Goal: Information Seeking & Learning: Learn about a topic

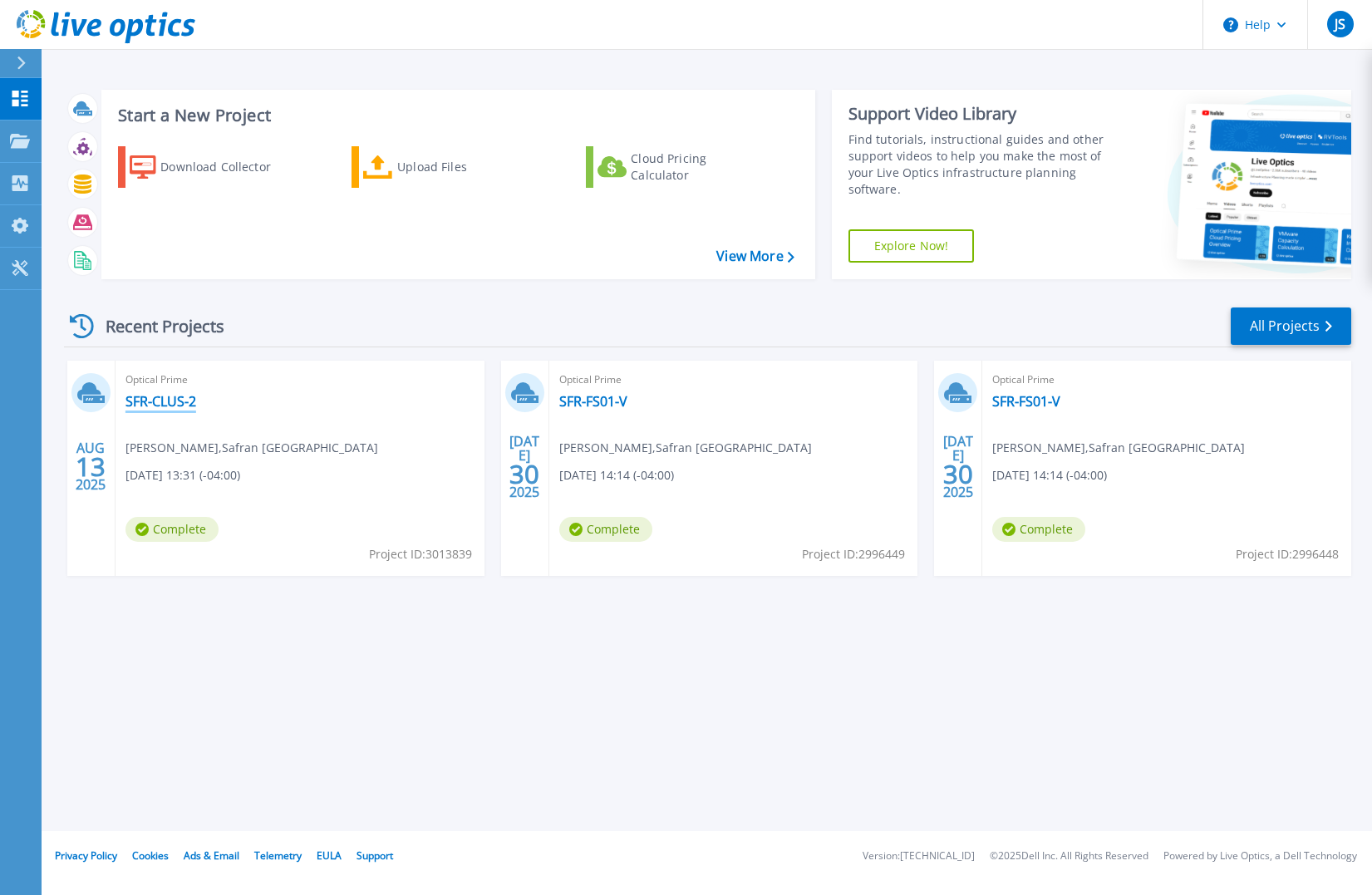
click at [178, 406] on link "SFR-CLUS-2" at bounding box center [161, 401] width 71 height 17
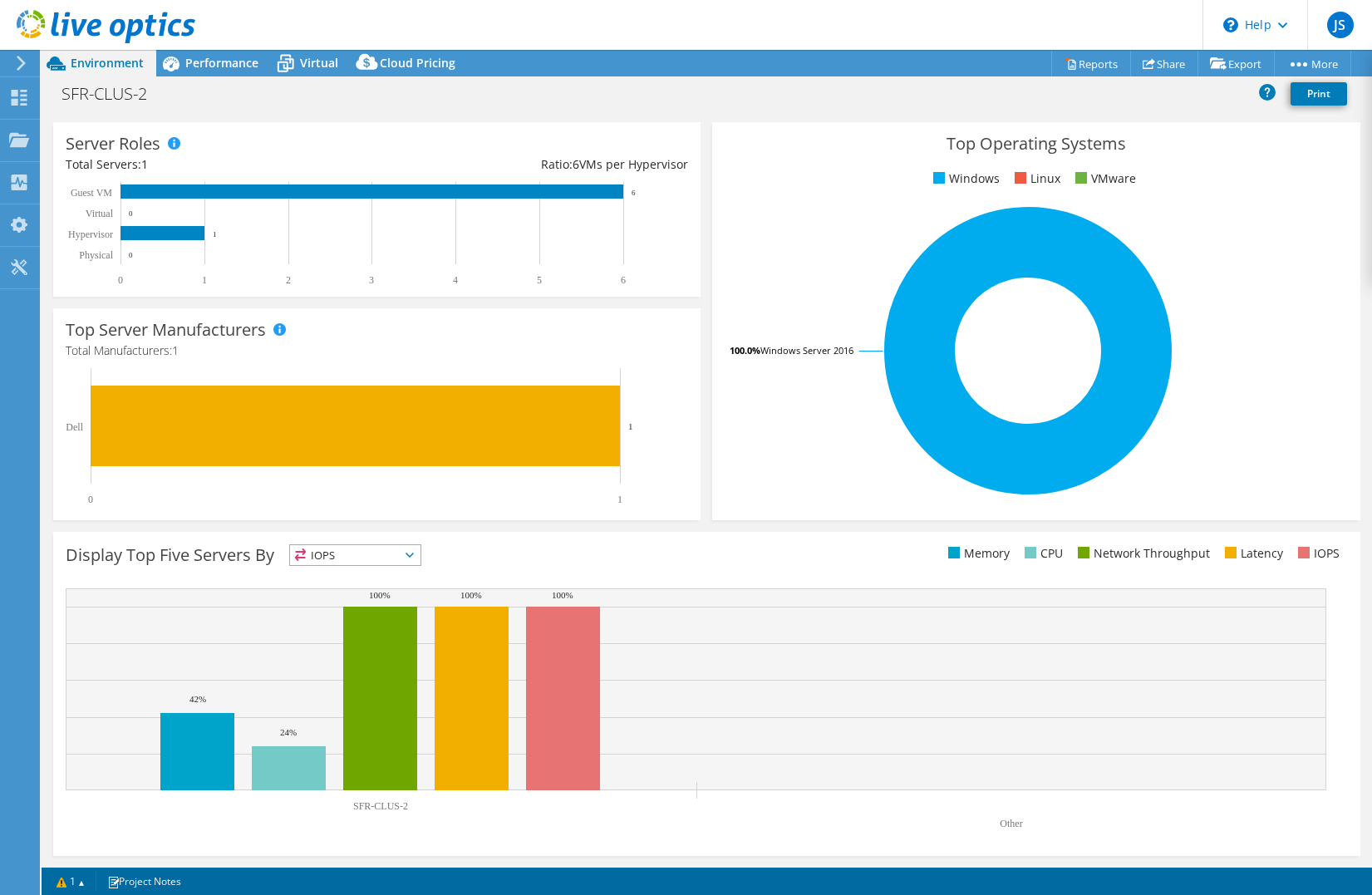
scroll to position [12, 0]
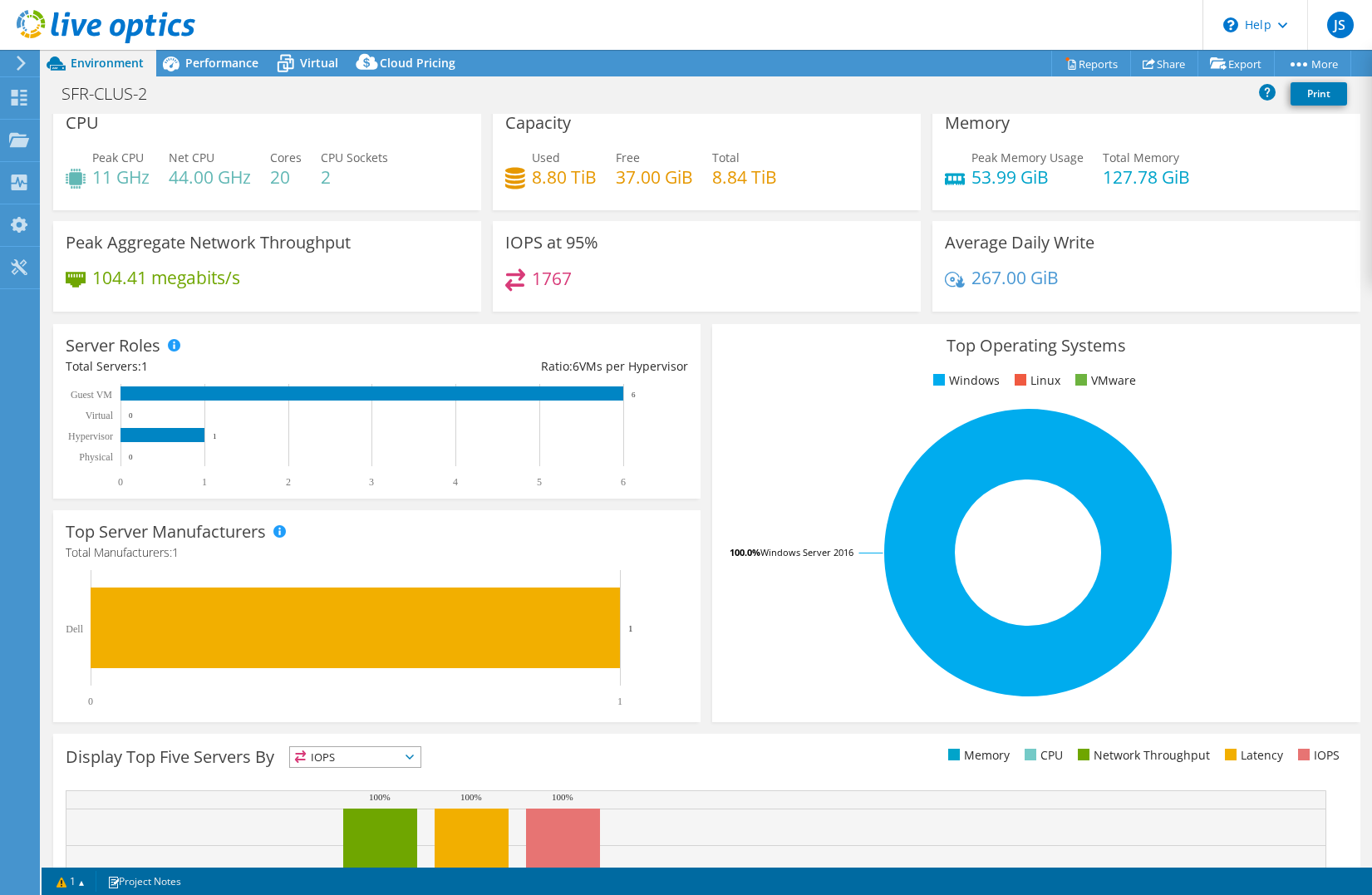
select select "USD"
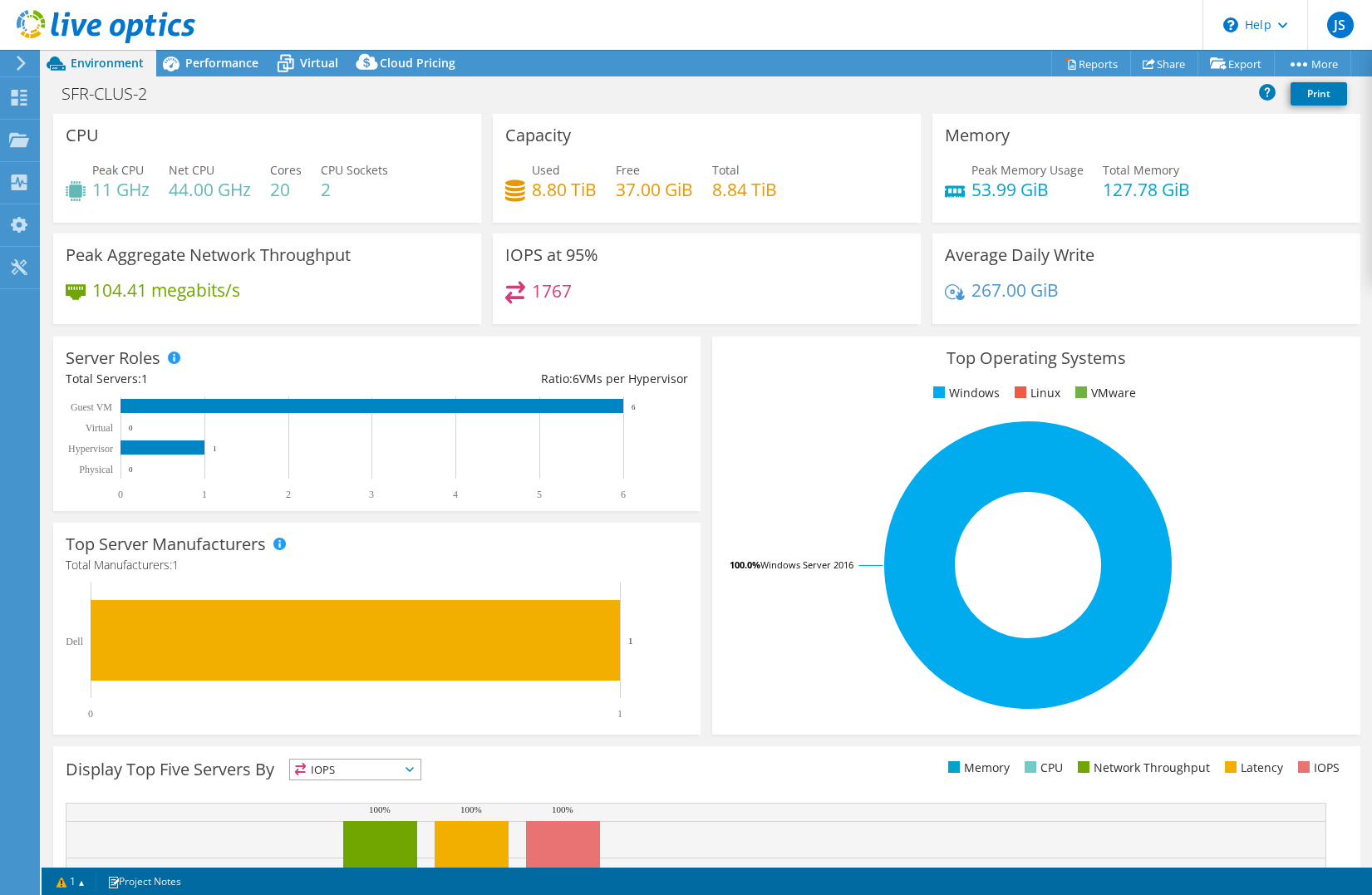
click at [131, 285] on h4 "104.41 megabits/s" at bounding box center [166, 290] width 148 height 18
click at [20, 58] on use at bounding box center [21, 63] width 9 height 15
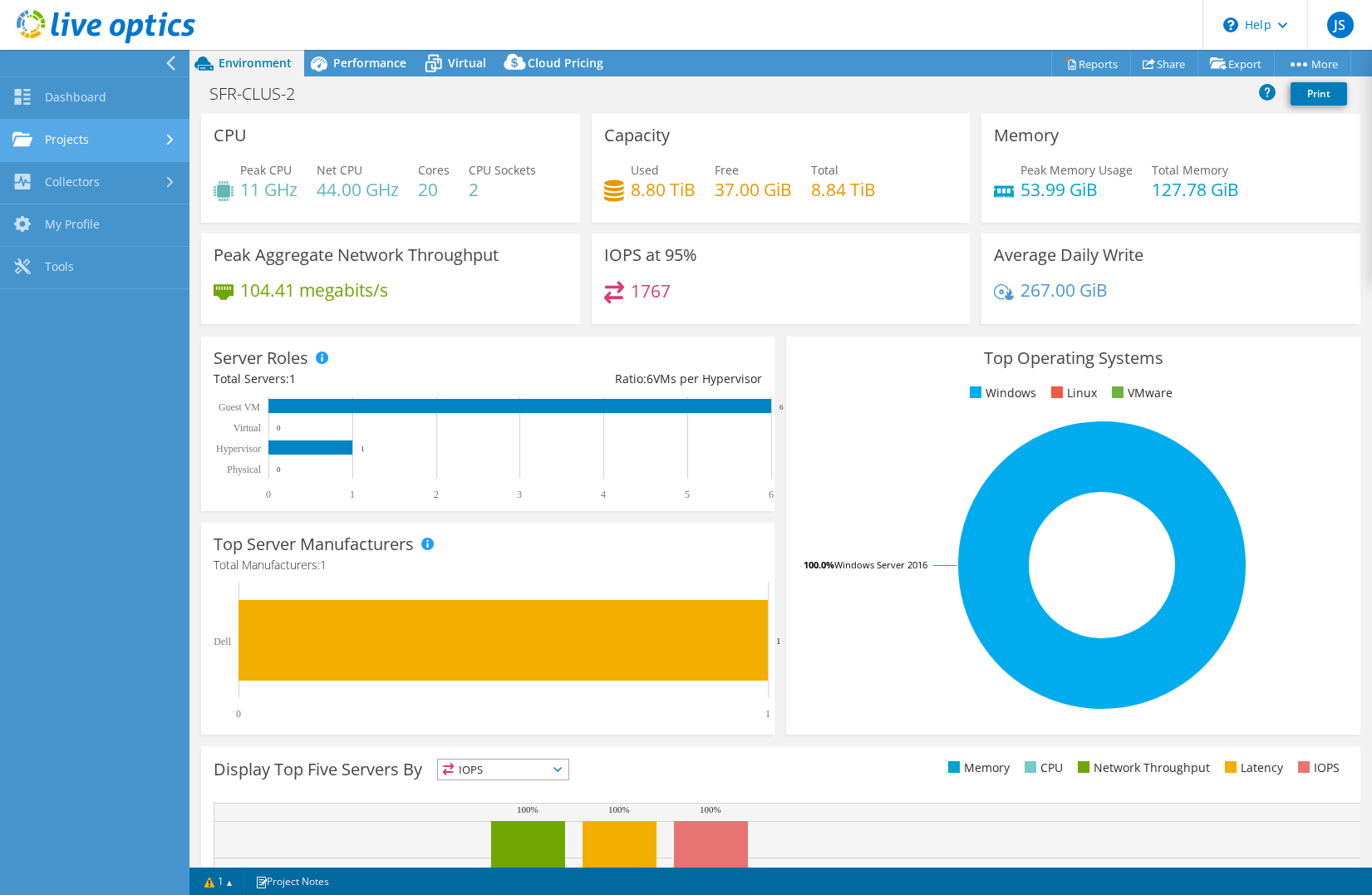
click at [117, 155] on link "Projects" at bounding box center [95, 141] width 190 height 42
click at [117, 141] on link "Projects" at bounding box center [95, 141] width 190 height 42
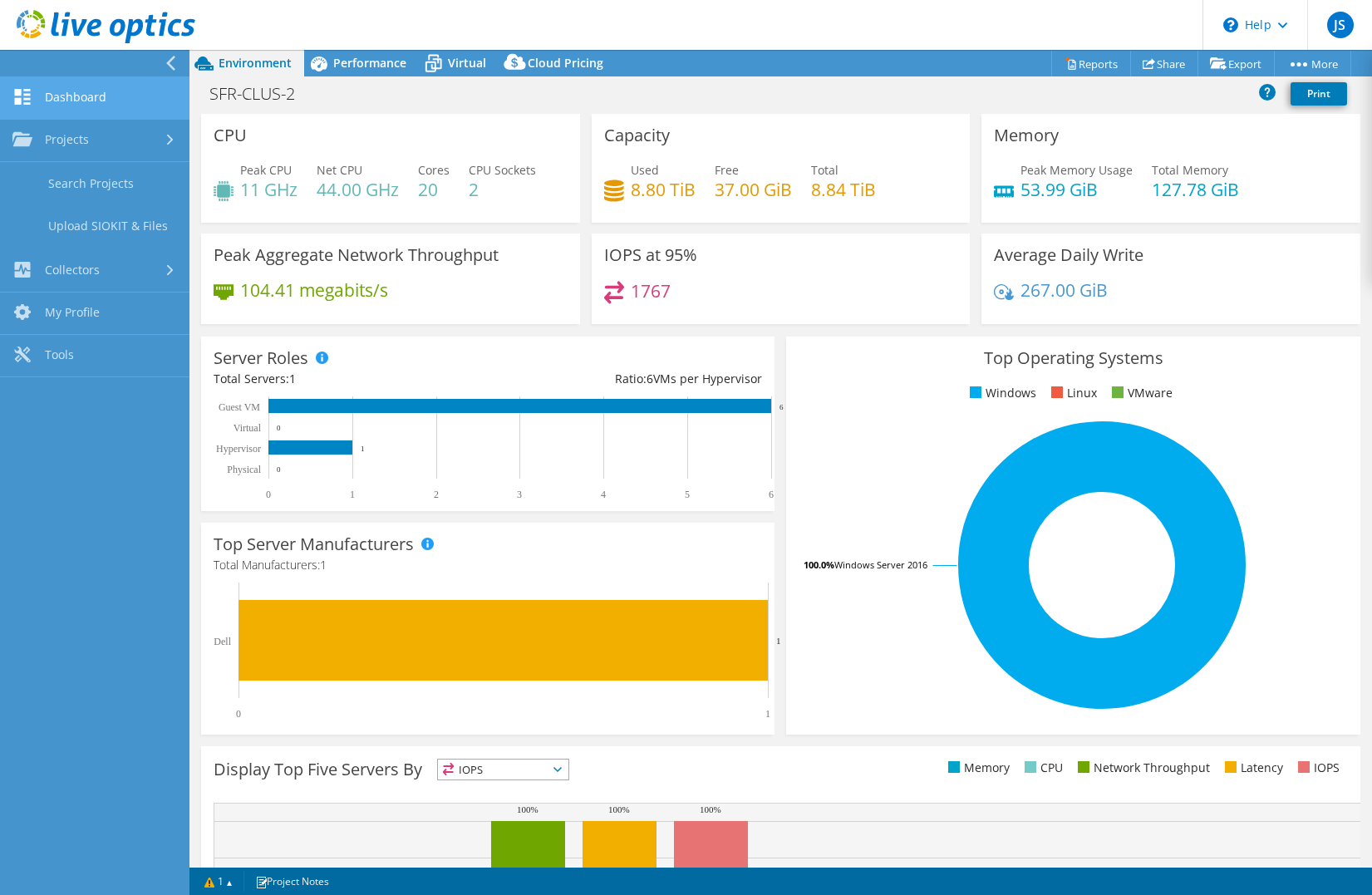
click at [111, 86] on link "Dashboard" at bounding box center [95, 98] width 190 height 42
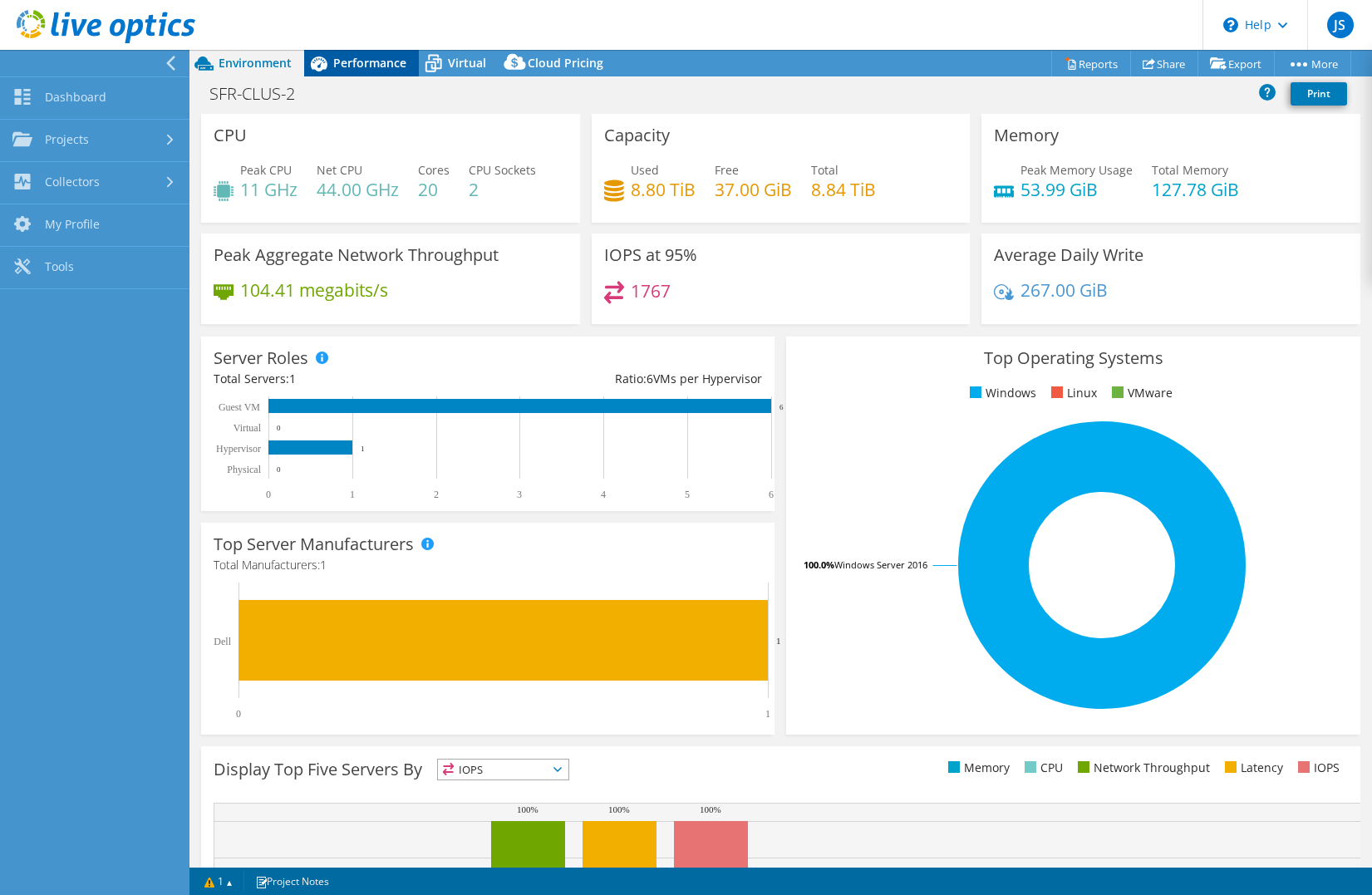
click at [342, 65] on span "Performance" at bounding box center [370, 62] width 73 height 16
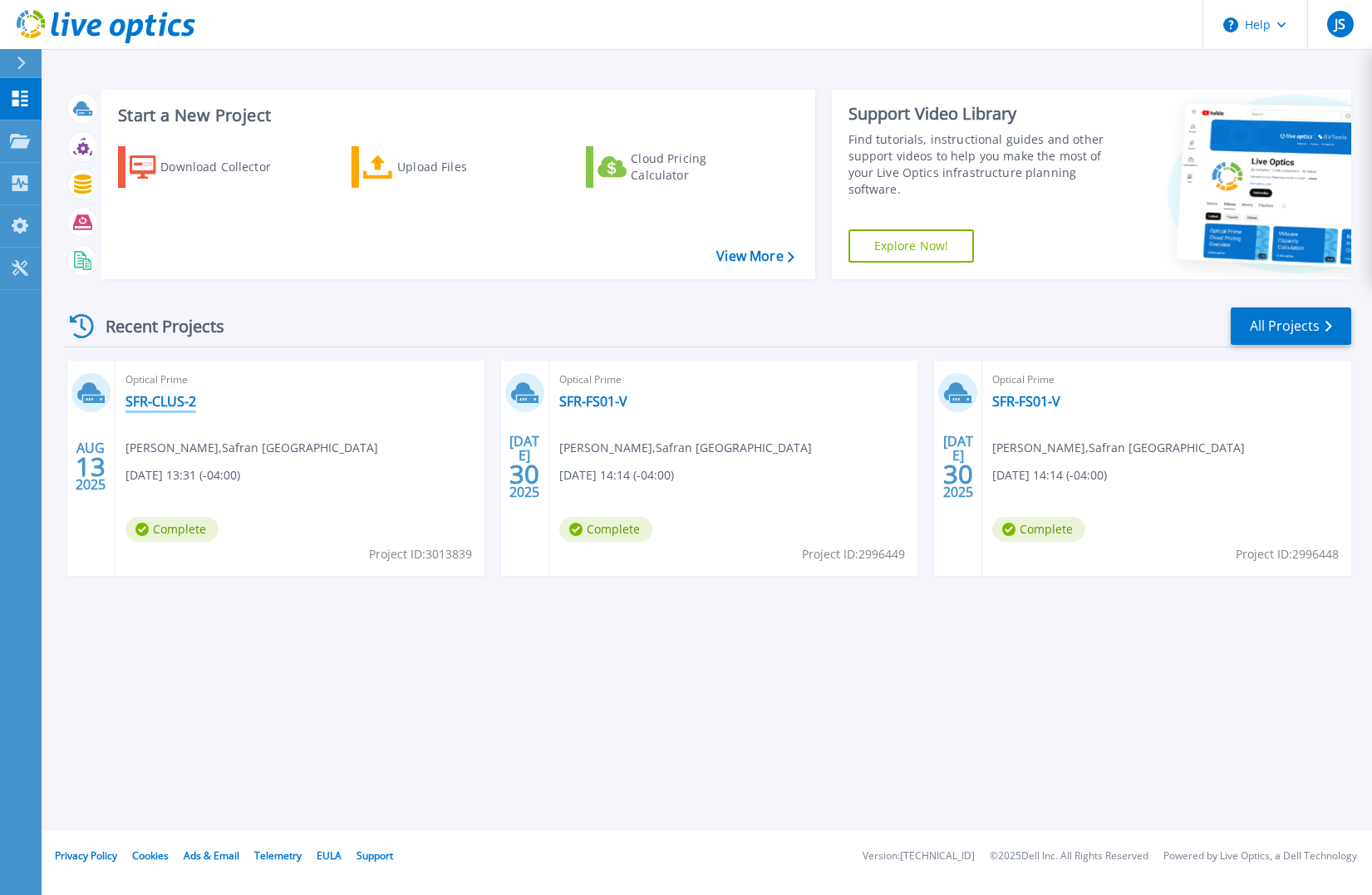
click at [176, 405] on link "SFR-CLUS-2" at bounding box center [161, 401] width 71 height 17
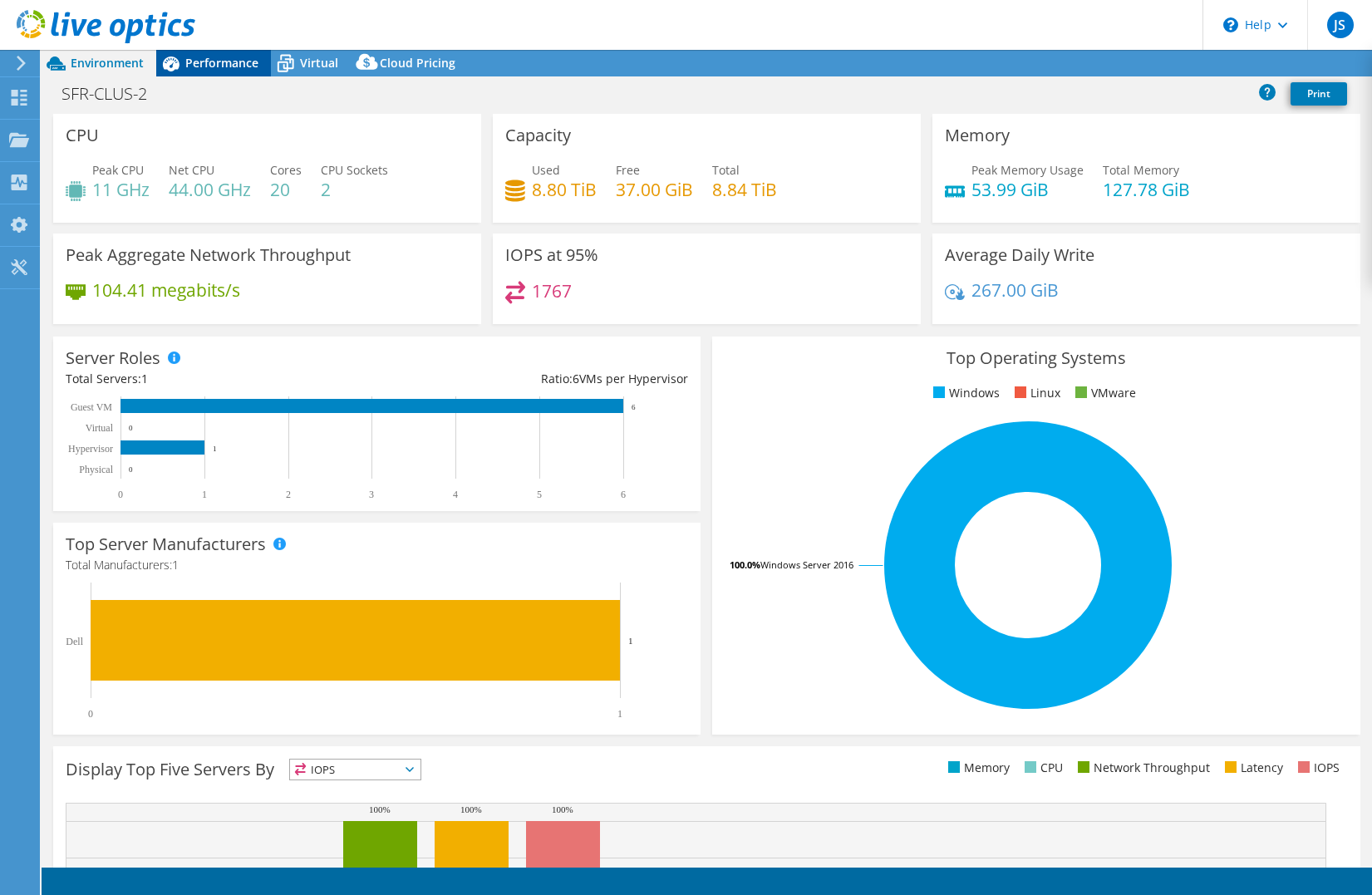
click at [228, 68] on span "Performance" at bounding box center [222, 62] width 73 height 16
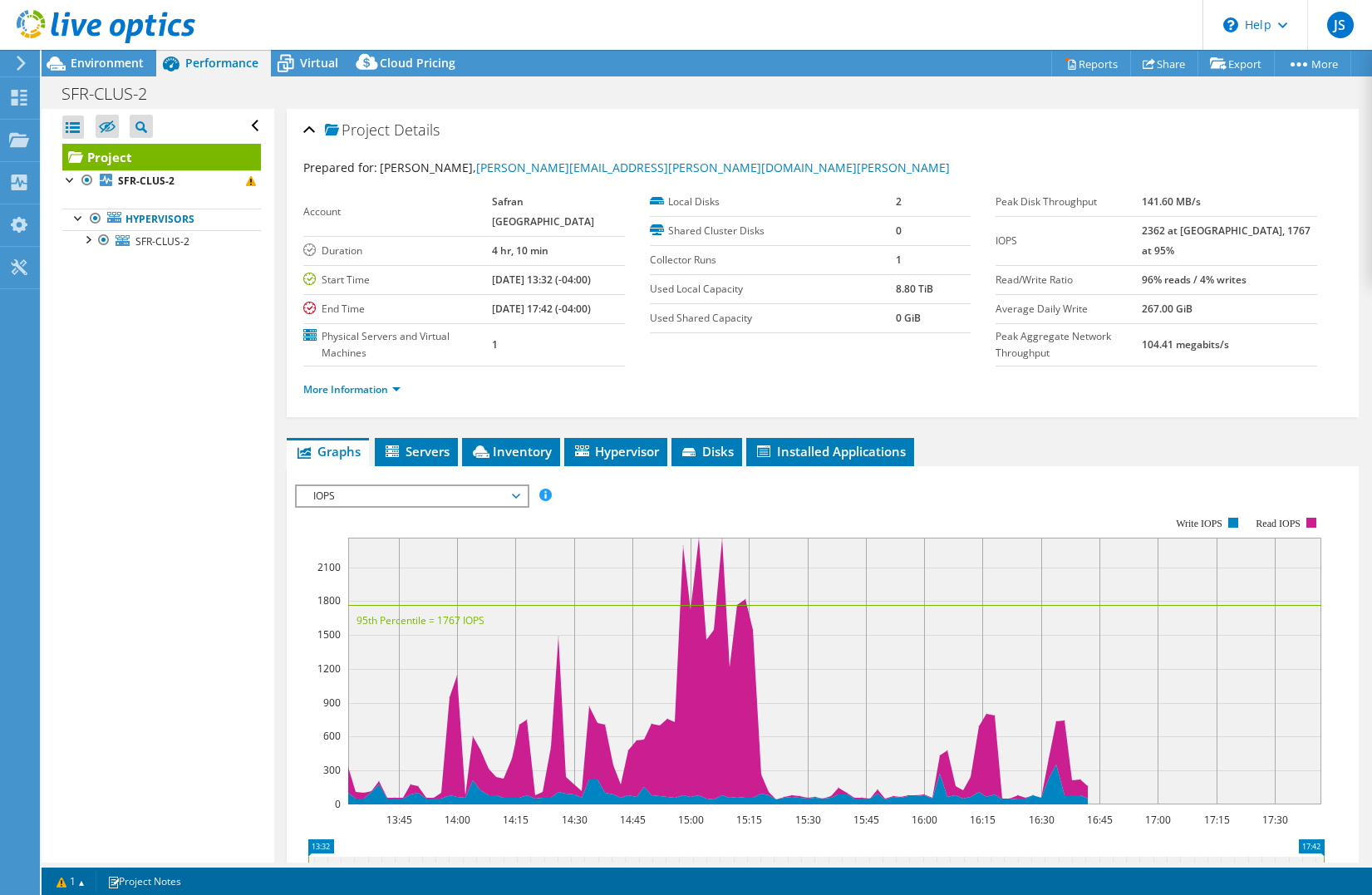
click at [414, 506] on span "IOPS" at bounding box center [412, 496] width 214 height 20
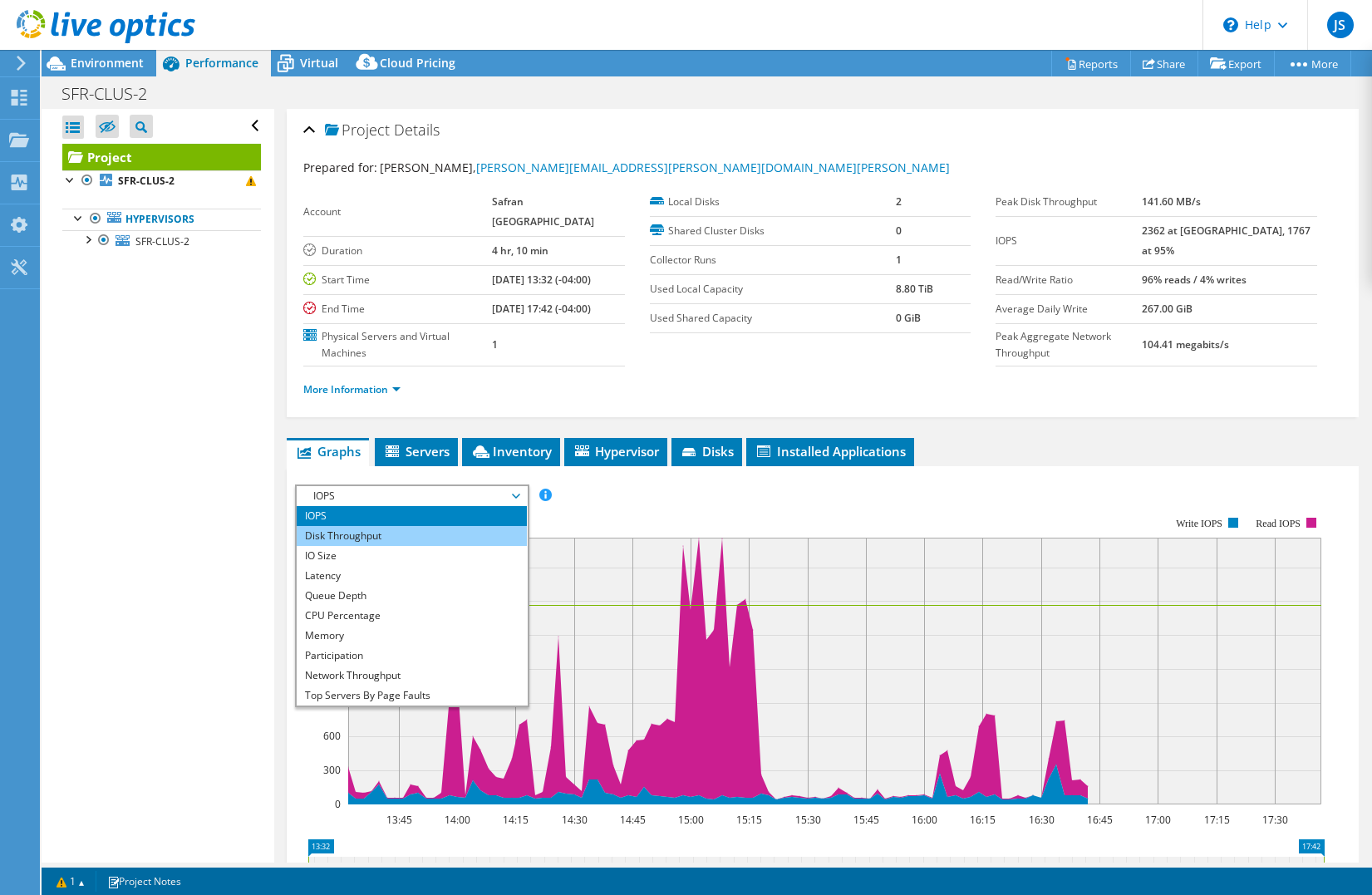
click at [414, 546] on li "Disk Throughput" at bounding box center [412, 536] width 230 height 20
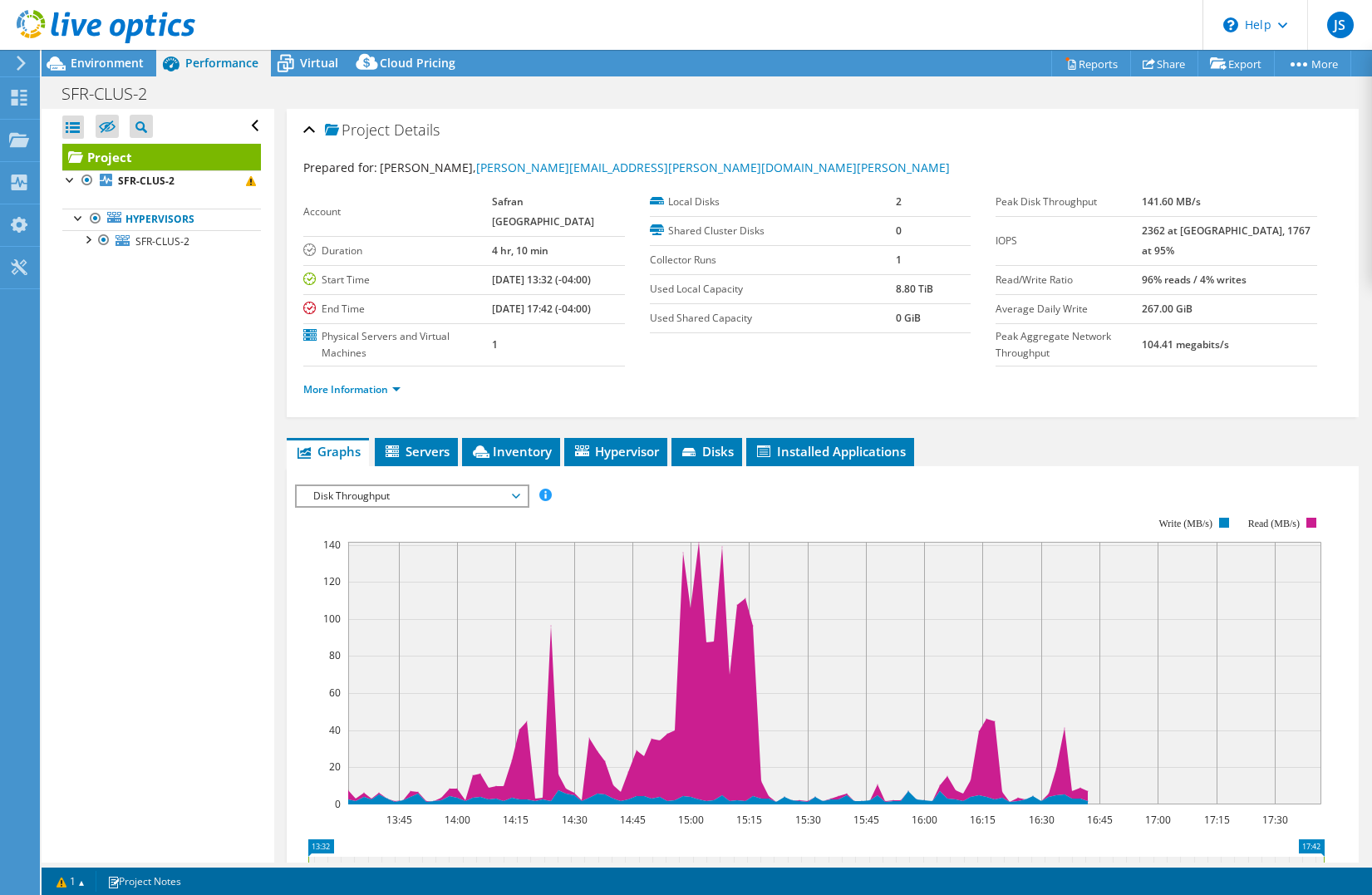
click at [420, 507] on div "Disk Throughput IOPS Disk Throughput IO Size Latency Queue Depth CPU Percentage…" at bounding box center [413, 496] width 235 height 23
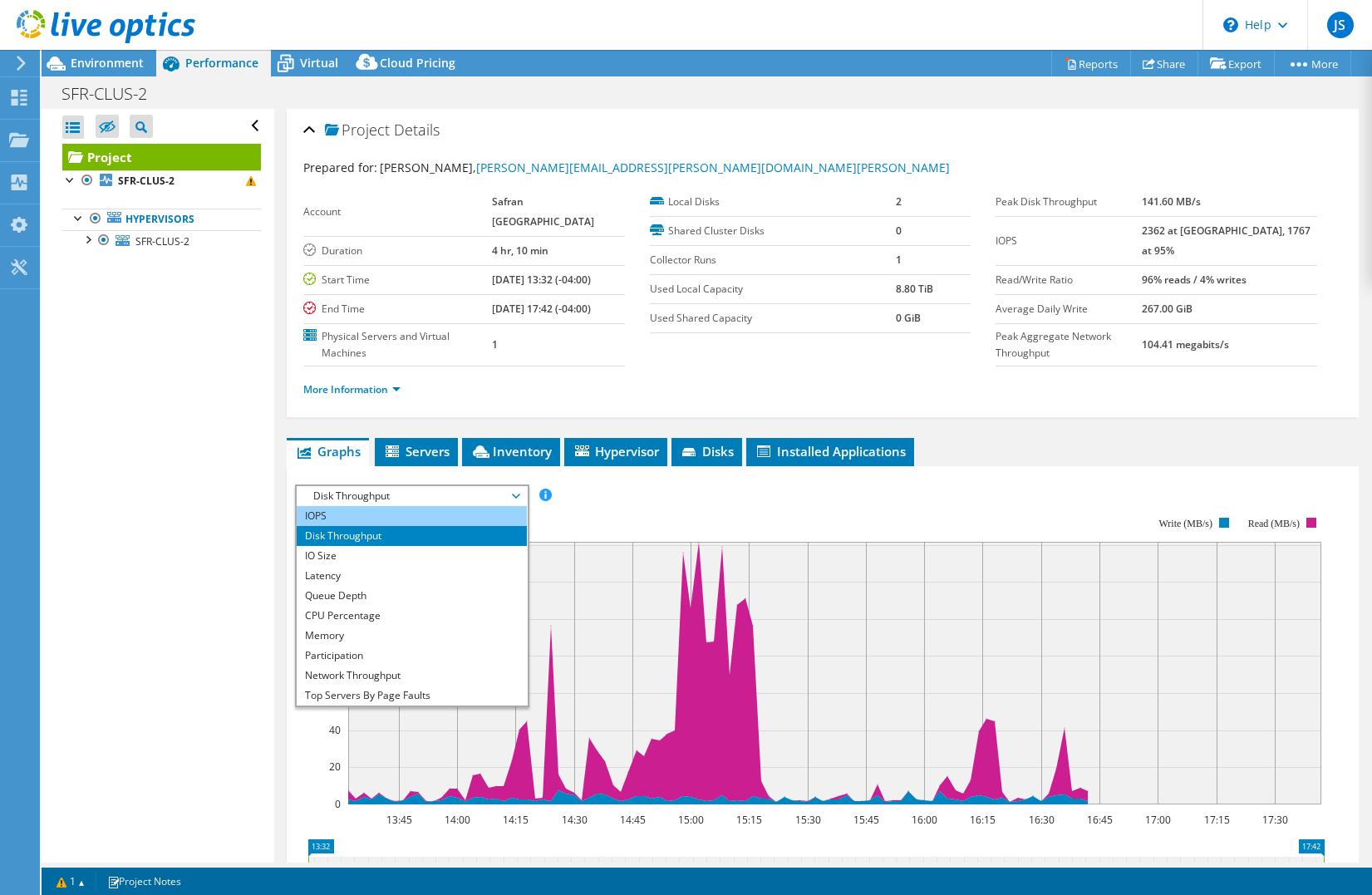
click at [396, 526] on li "IOPS" at bounding box center [412, 516] width 230 height 20
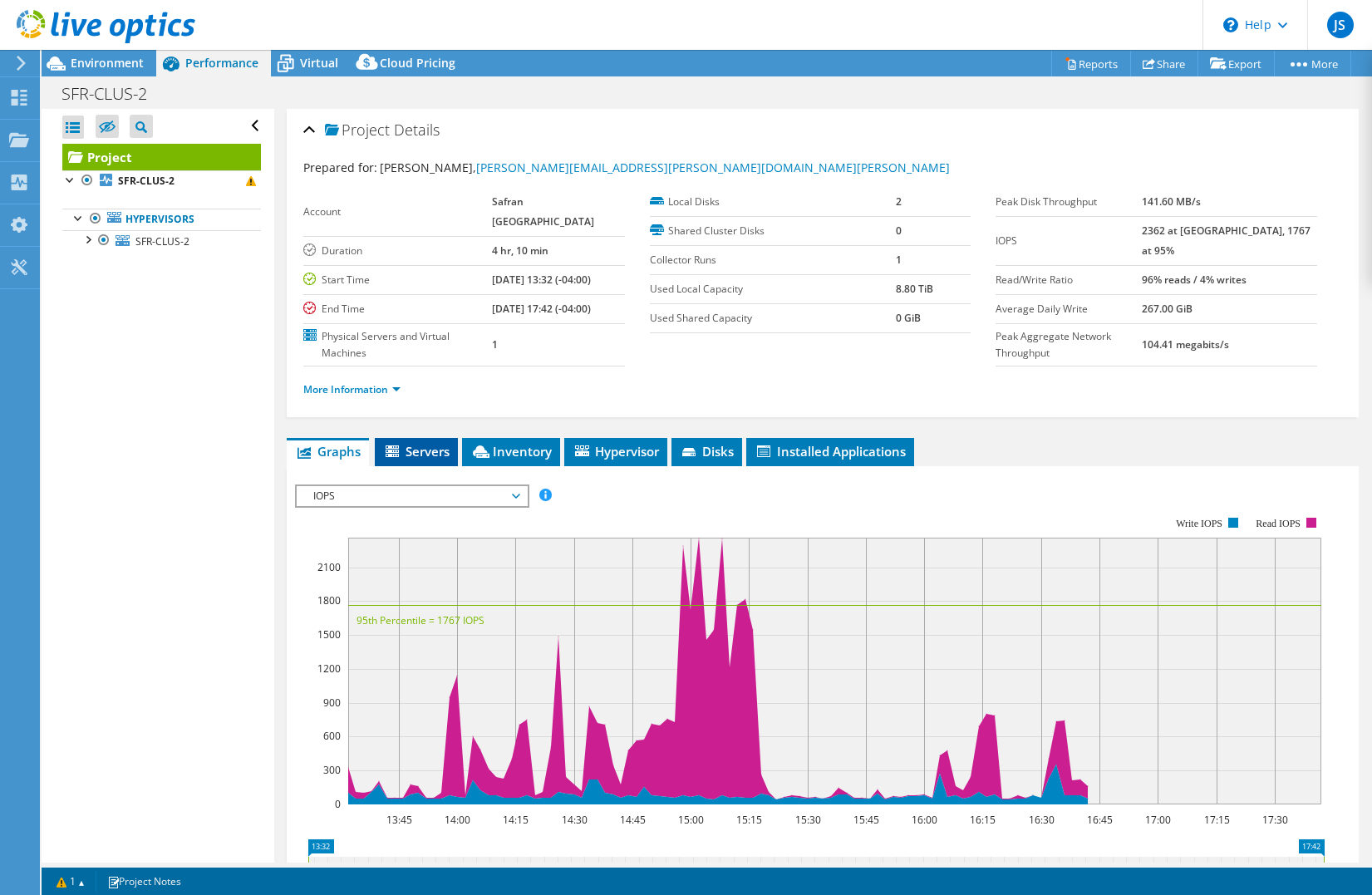
click at [419, 466] on li "Servers" at bounding box center [417, 452] width 83 height 28
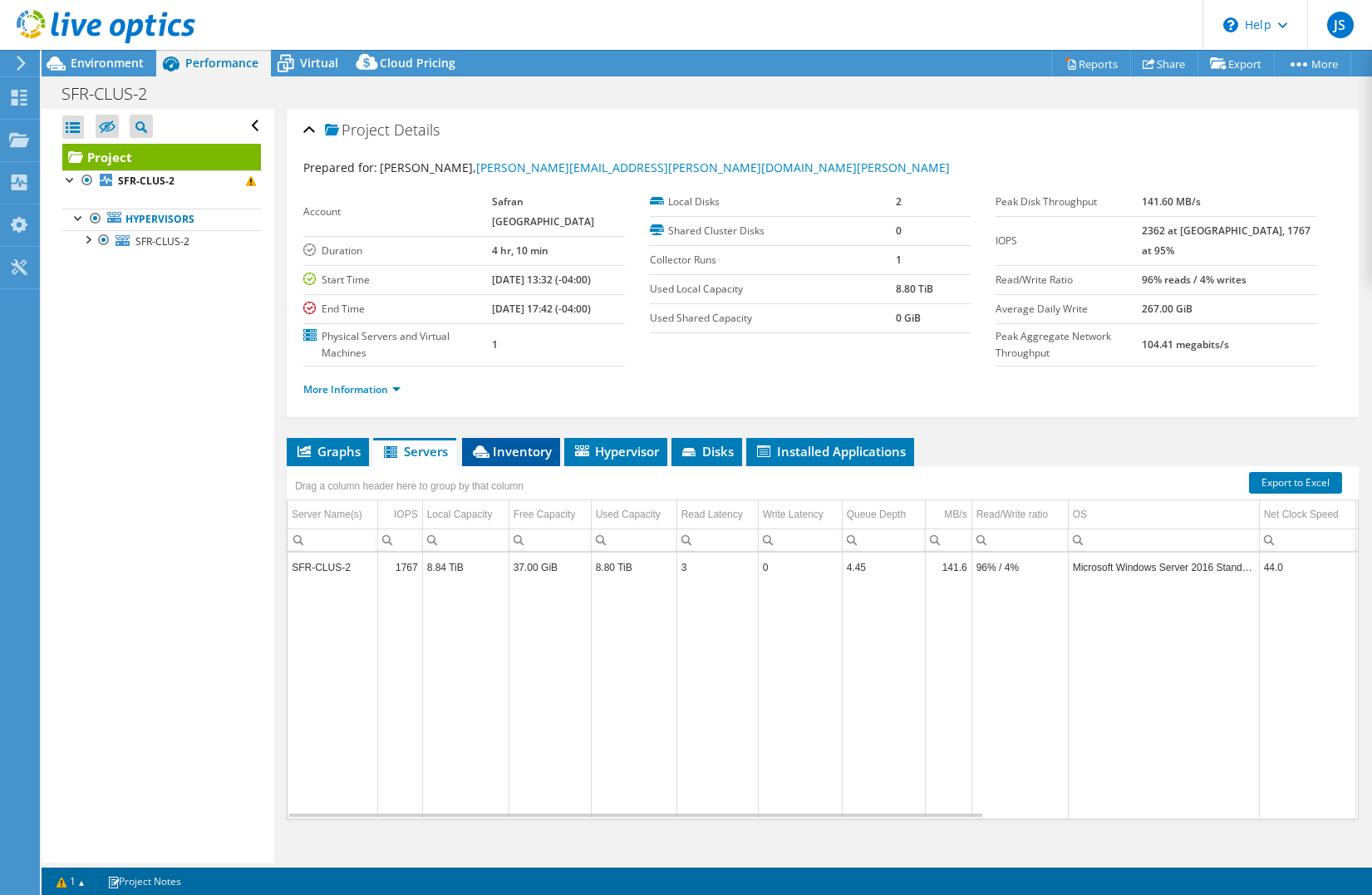
click at [498, 459] on span "Inventory" at bounding box center [511, 451] width 82 height 17
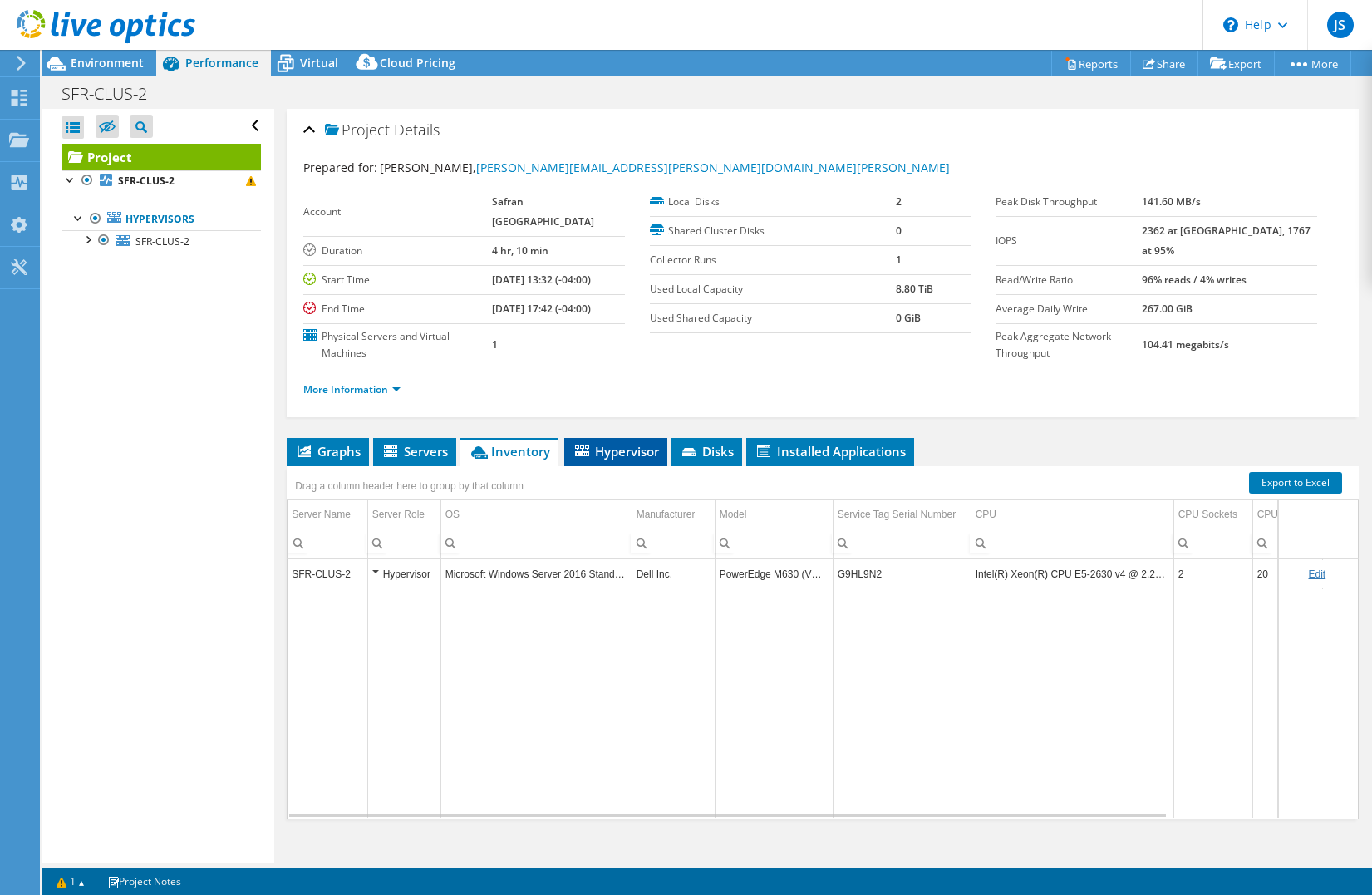
click at [633, 459] on span "Hypervisor" at bounding box center [616, 451] width 87 height 17
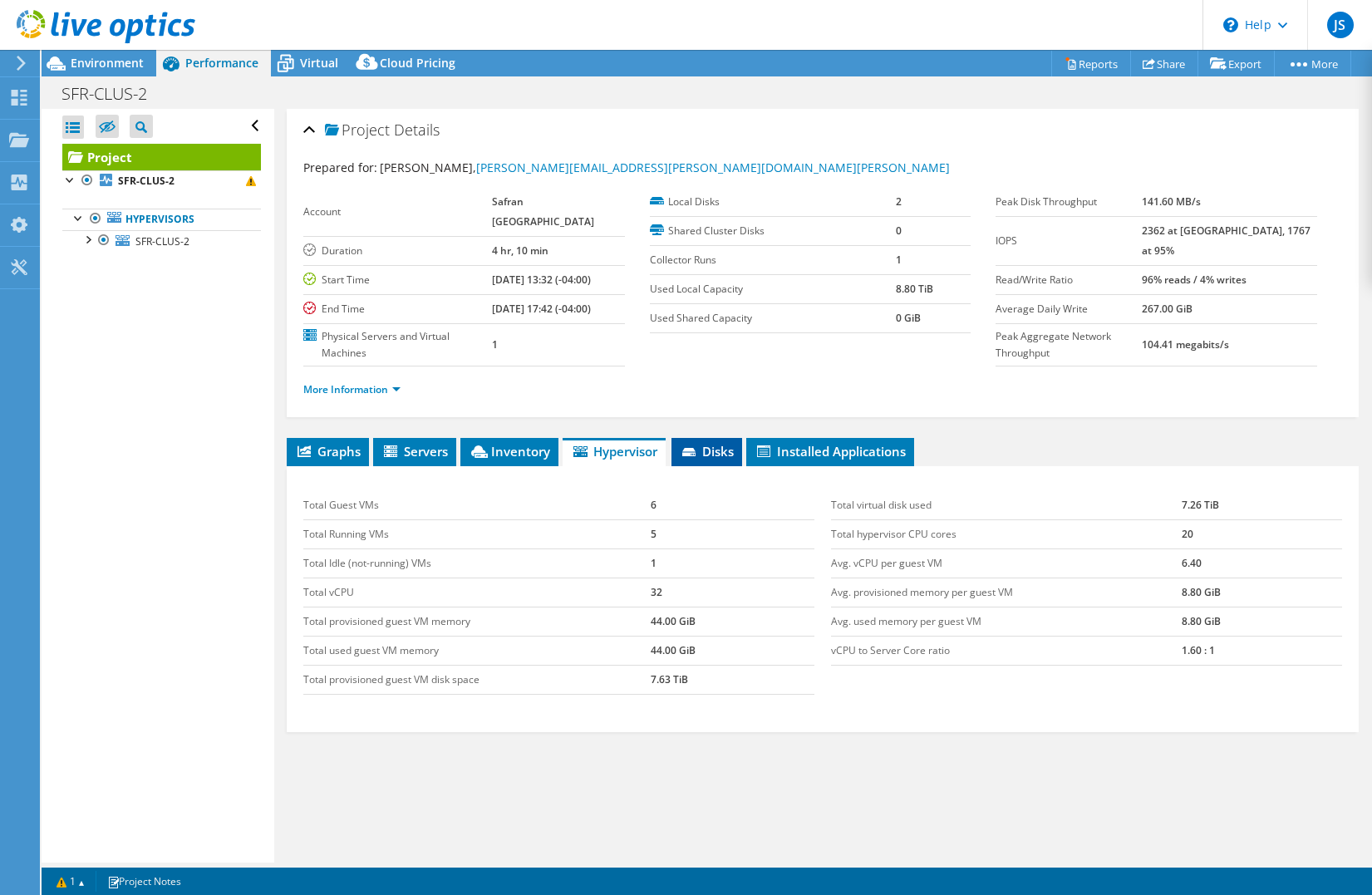
click at [679, 462] on li "Disks" at bounding box center [706, 452] width 71 height 28
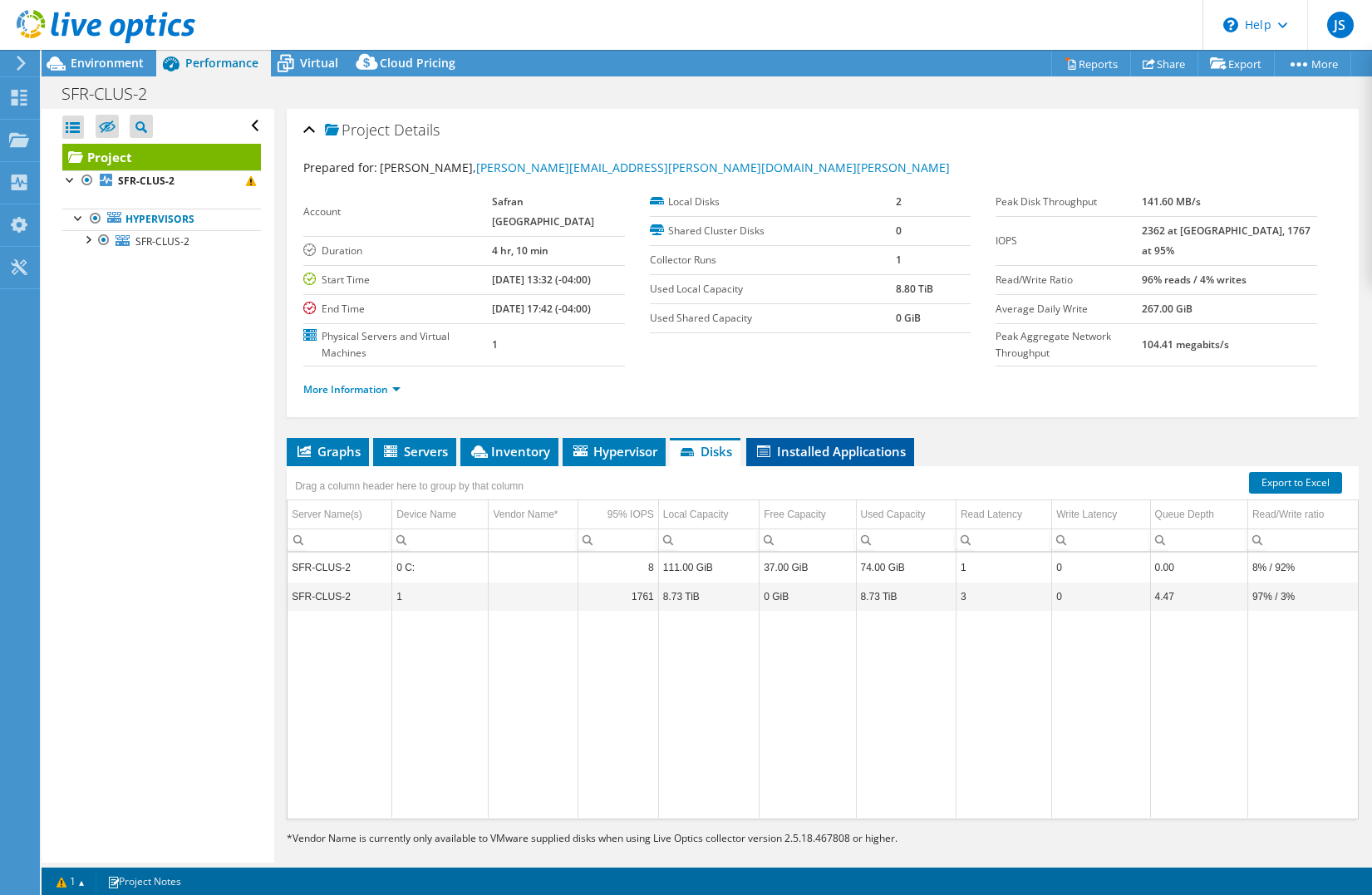
click at [760, 457] on icon at bounding box center [764, 451] width 13 height 12
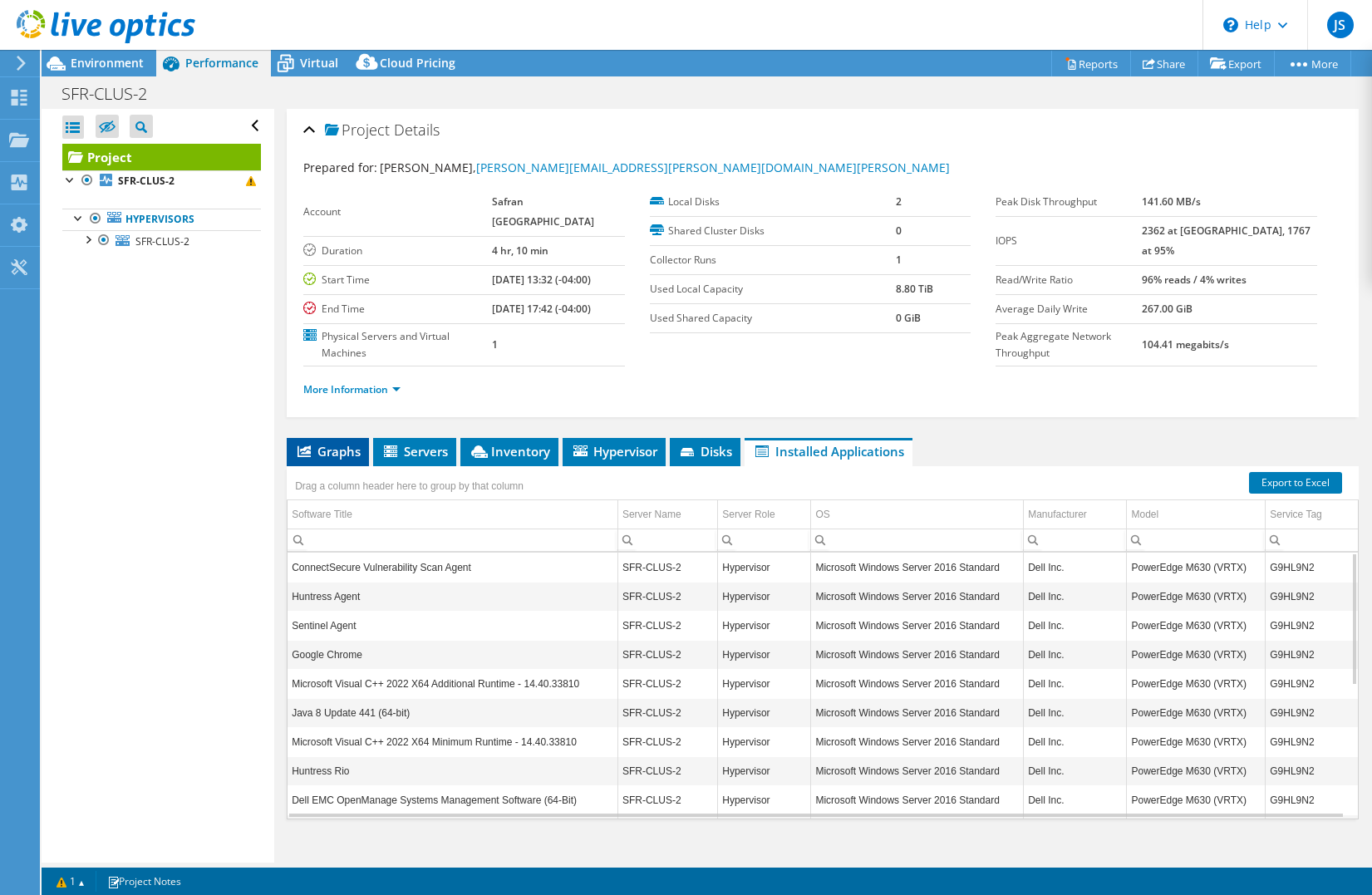
click at [334, 459] on span "Graphs" at bounding box center [328, 451] width 66 height 17
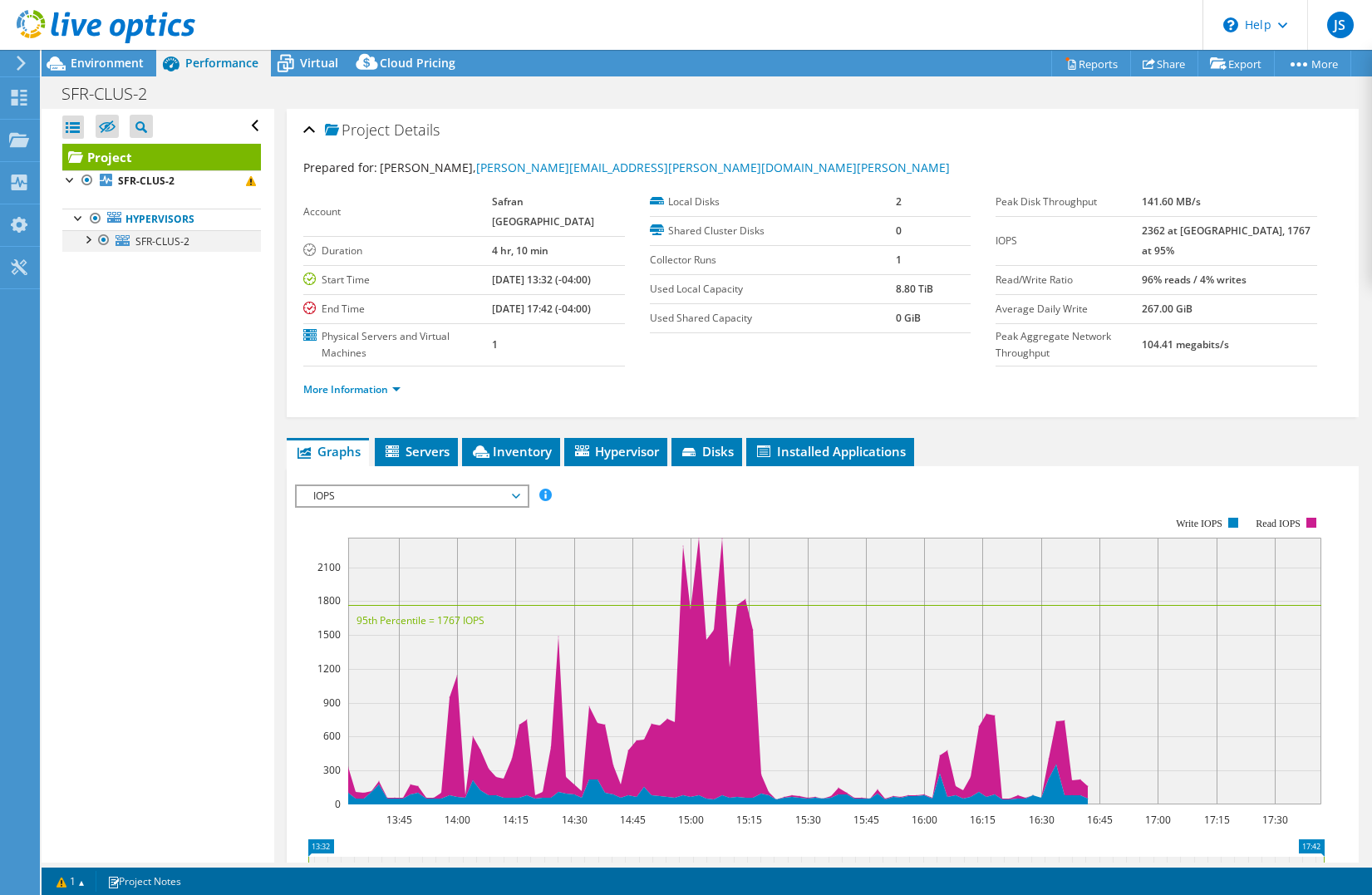
click at [92, 244] on div at bounding box center [87, 239] width 17 height 17
click at [97, 304] on div at bounding box center [96, 304] width 17 height 17
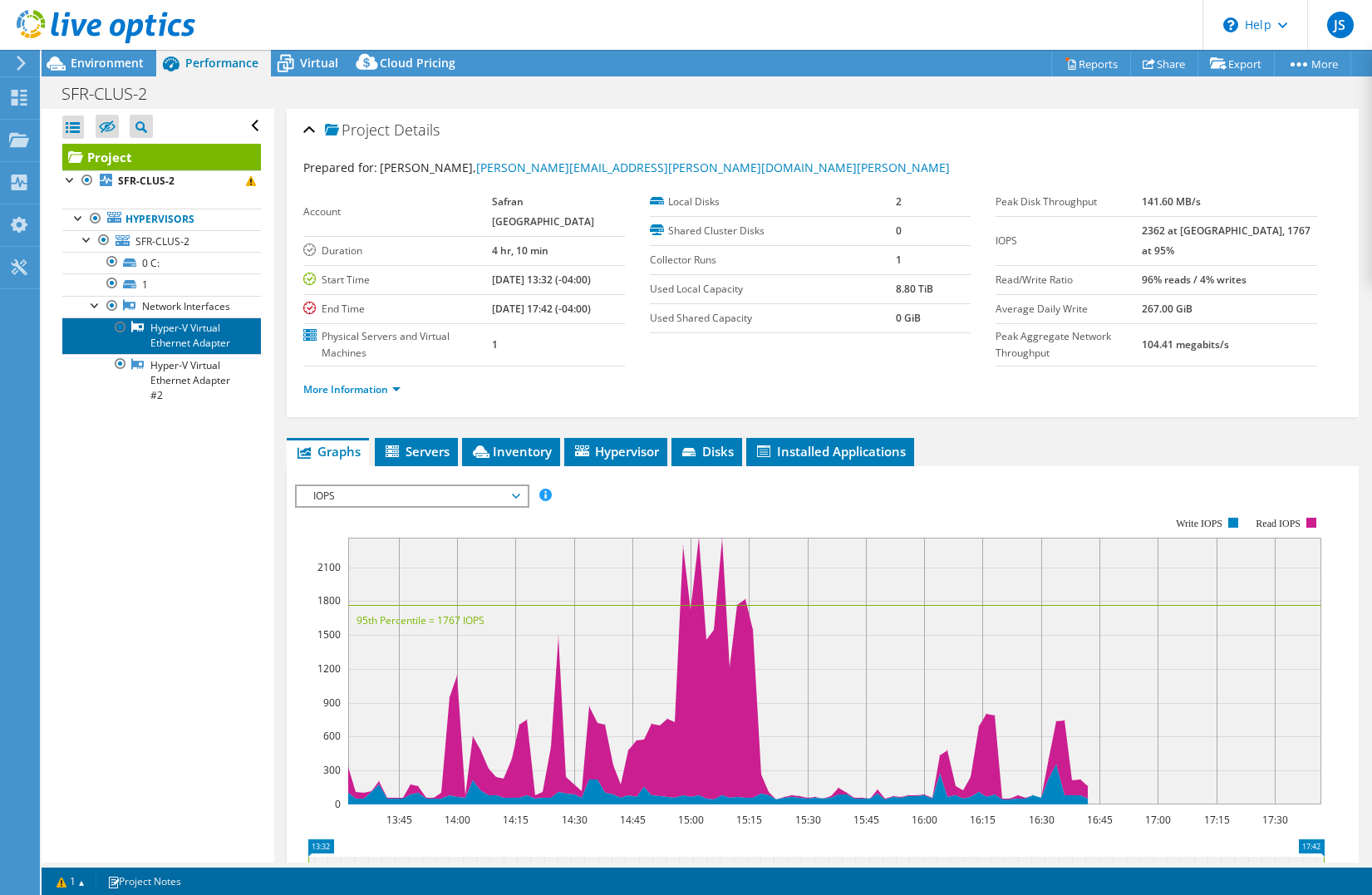
click at [183, 354] on link "Hyper-V Virtual Ethernet Adapter" at bounding box center [161, 336] width 199 height 37
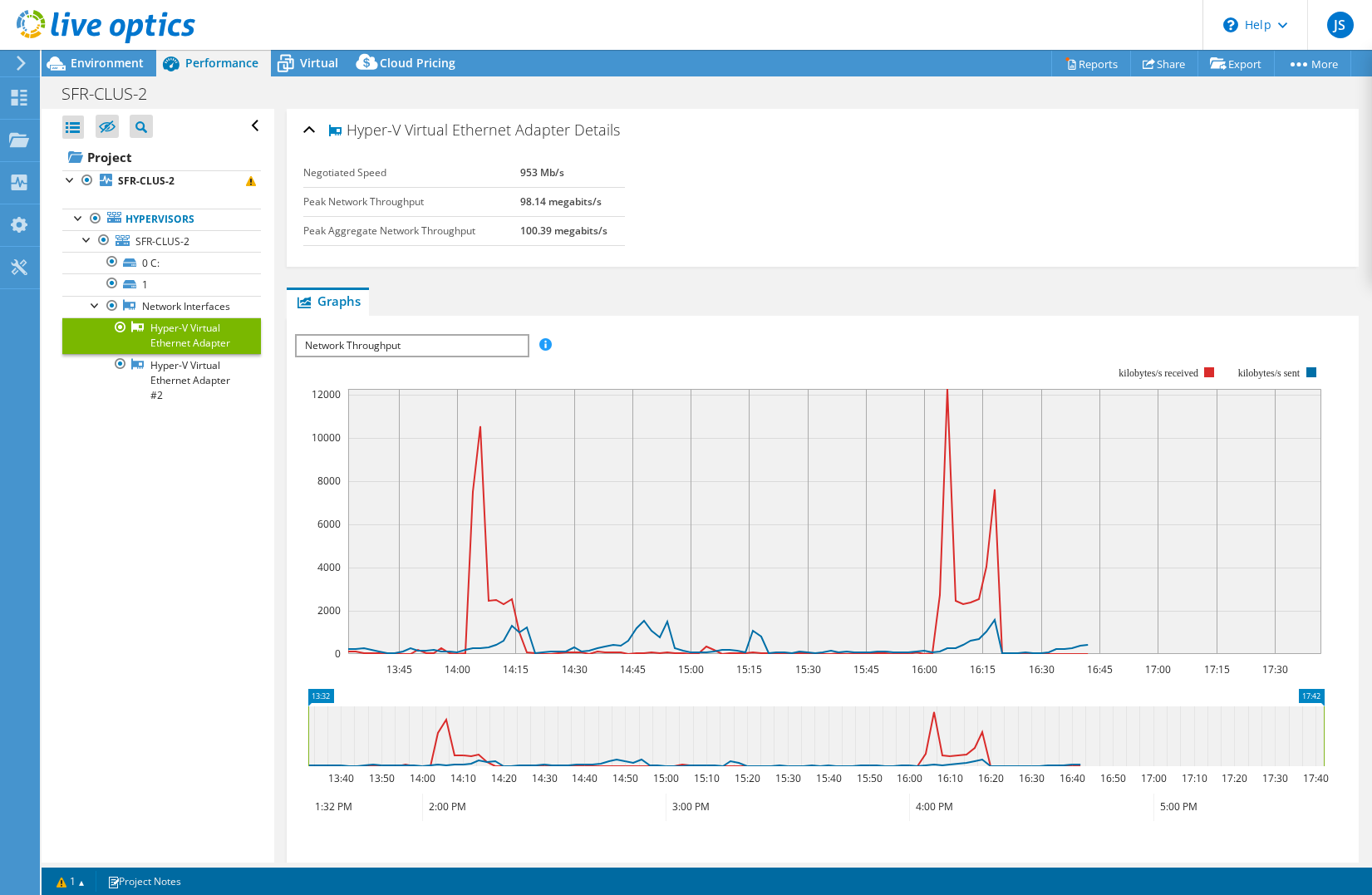
click at [447, 343] on span "Network Throughput" at bounding box center [412, 346] width 230 height 20
click at [187, 242] on span "SFR-CLUS-2" at bounding box center [162, 241] width 54 height 14
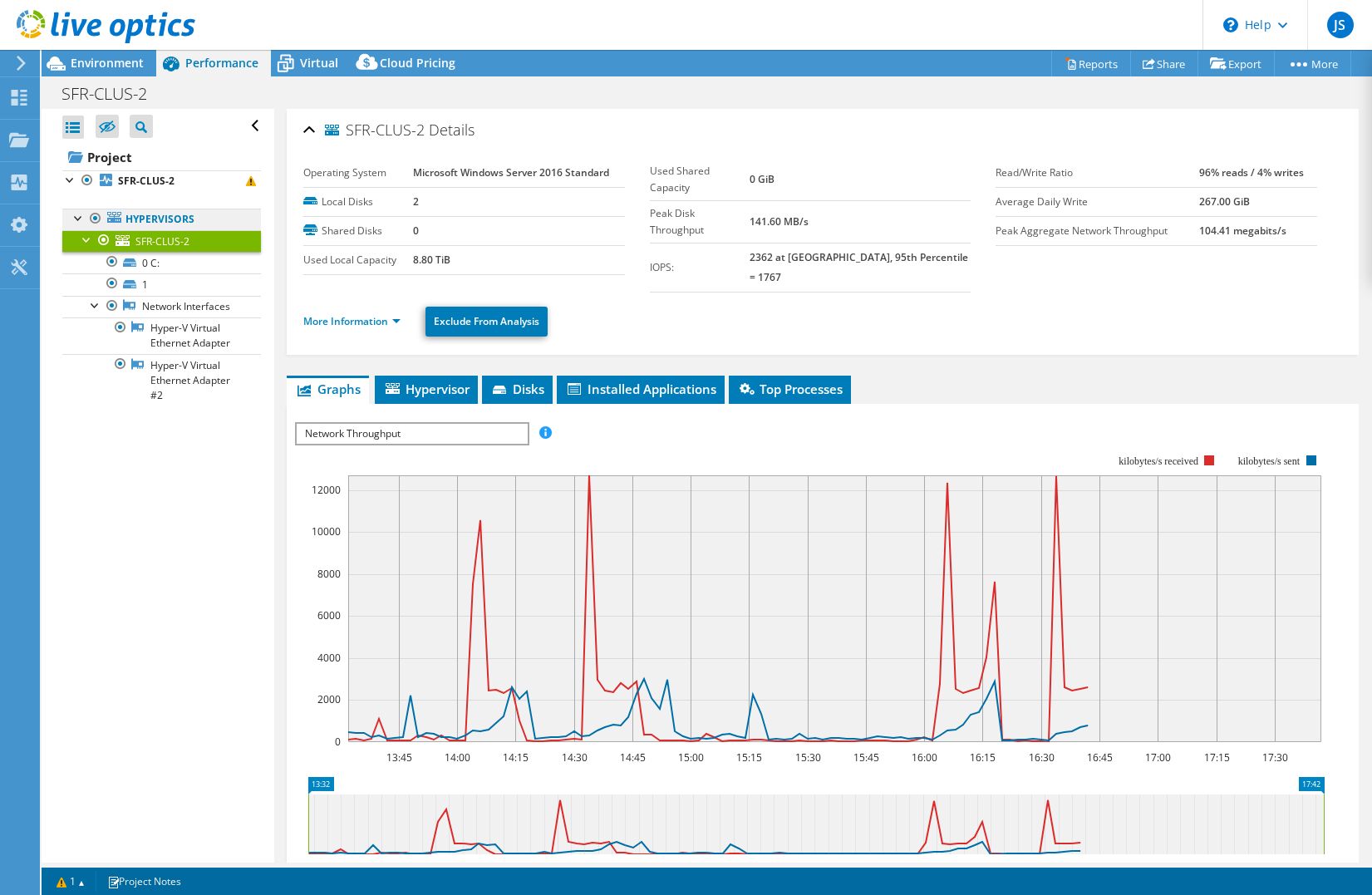
click at [150, 210] on link "Hypervisors" at bounding box center [161, 220] width 199 height 22
click at [148, 218] on link "Hypervisors" at bounding box center [161, 220] width 199 height 22
click at [84, 241] on div at bounding box center [87, 239] width 17 height 17
click at [172, 354] on link "Hyper-V Virtual Ethernet Adapter" at bounding box center [161, 336] width 199 height 37
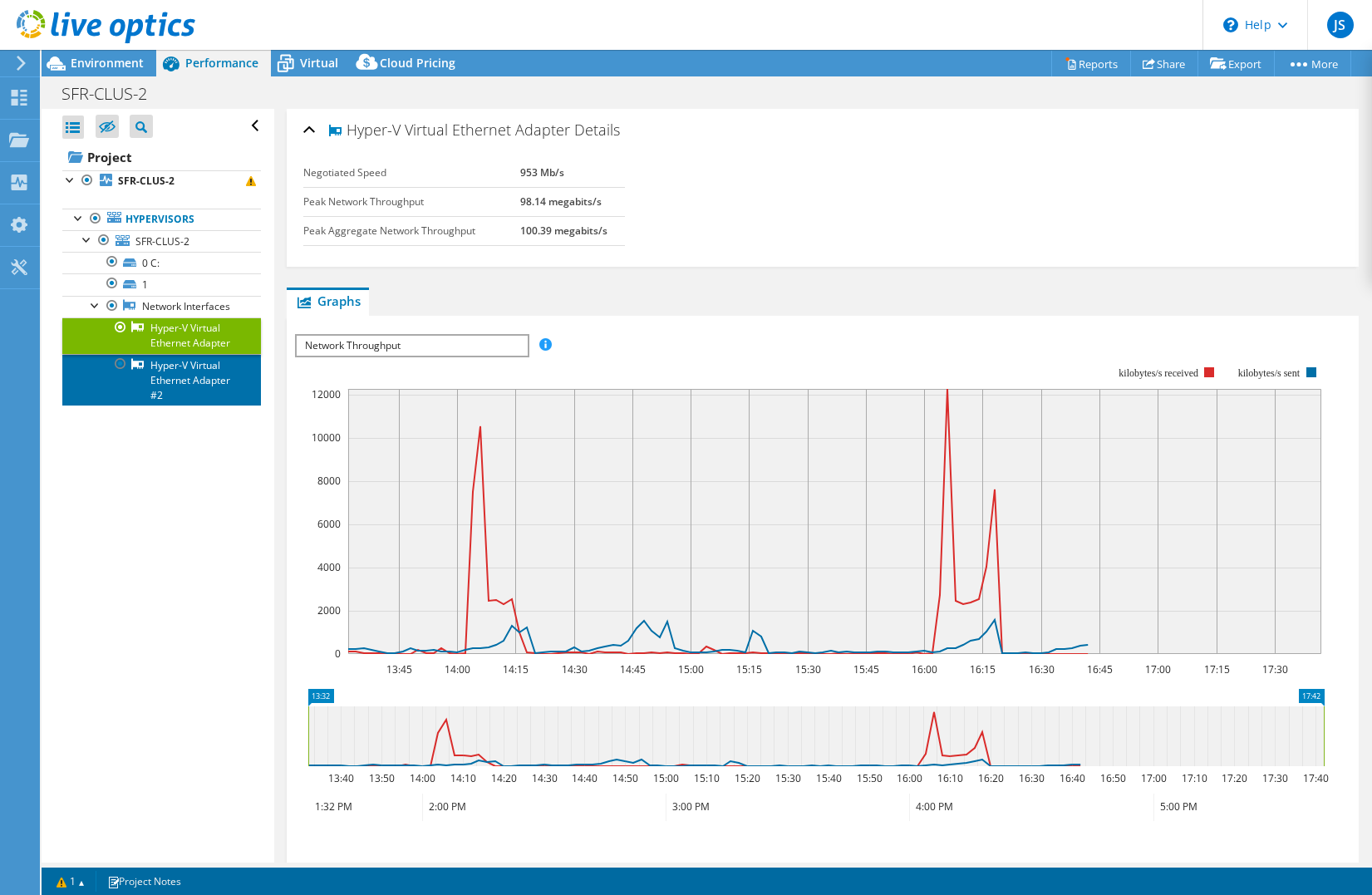
click at [187, 405] on link "Hyper-V Virtual Ethernet Adapter #2" at bounding box center [161, 380] width 199 height 52
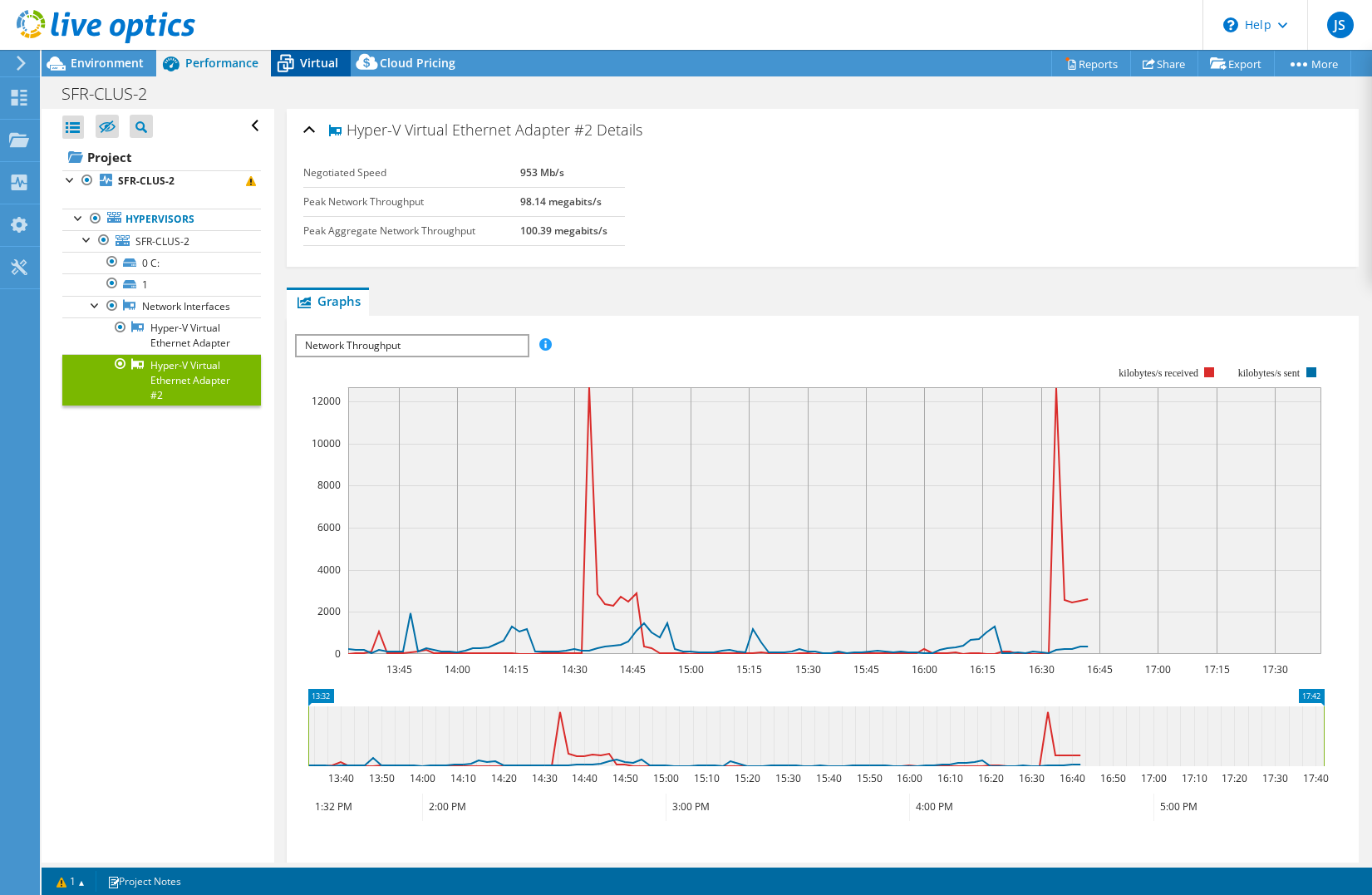
click at [296, 67] on icon at bounding box center [285, 63] width 29 height 29
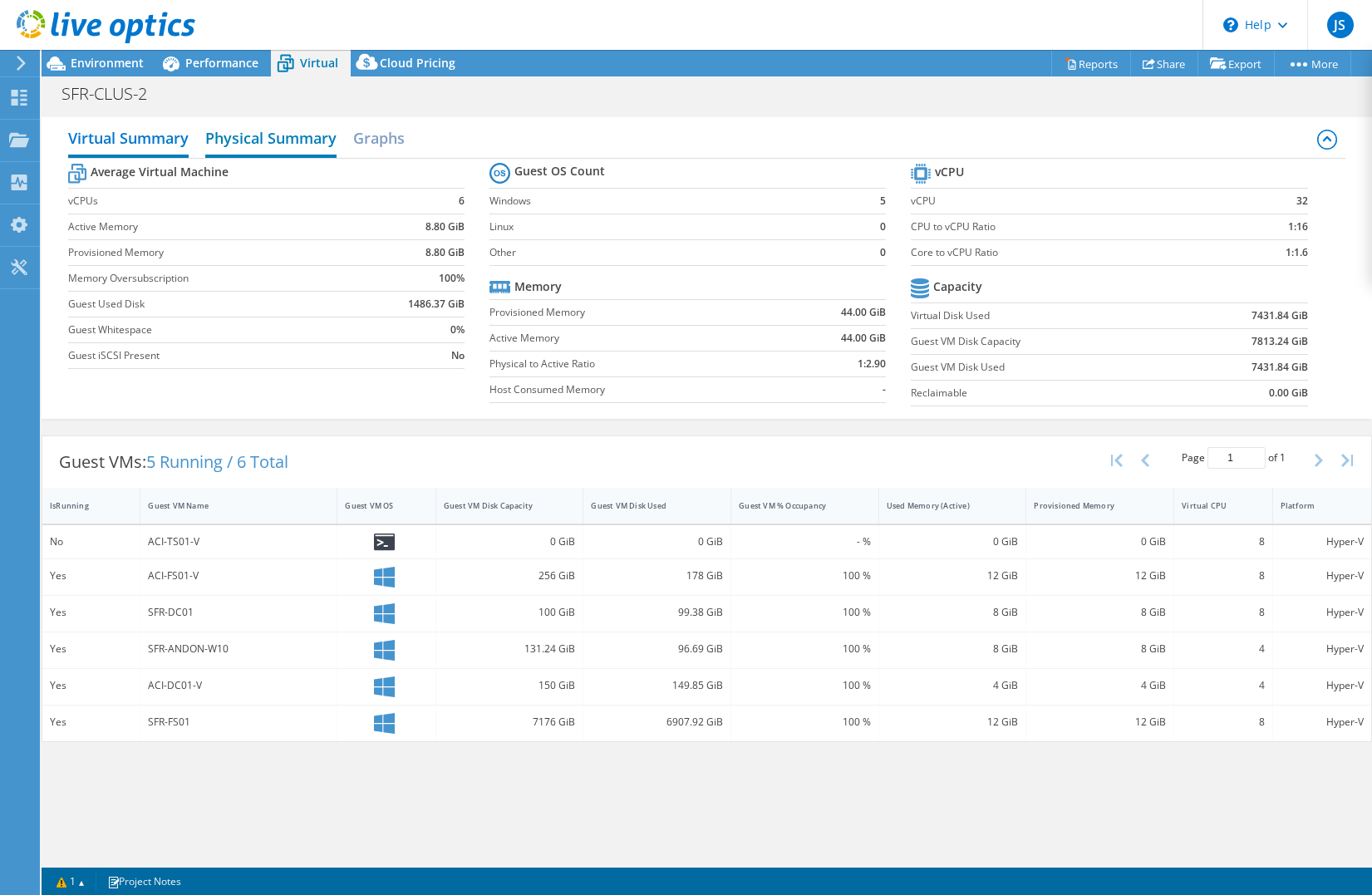
click at [318, 149] on h2 "Physical Summary" at bounding box center [271, 140] width 131 height 37
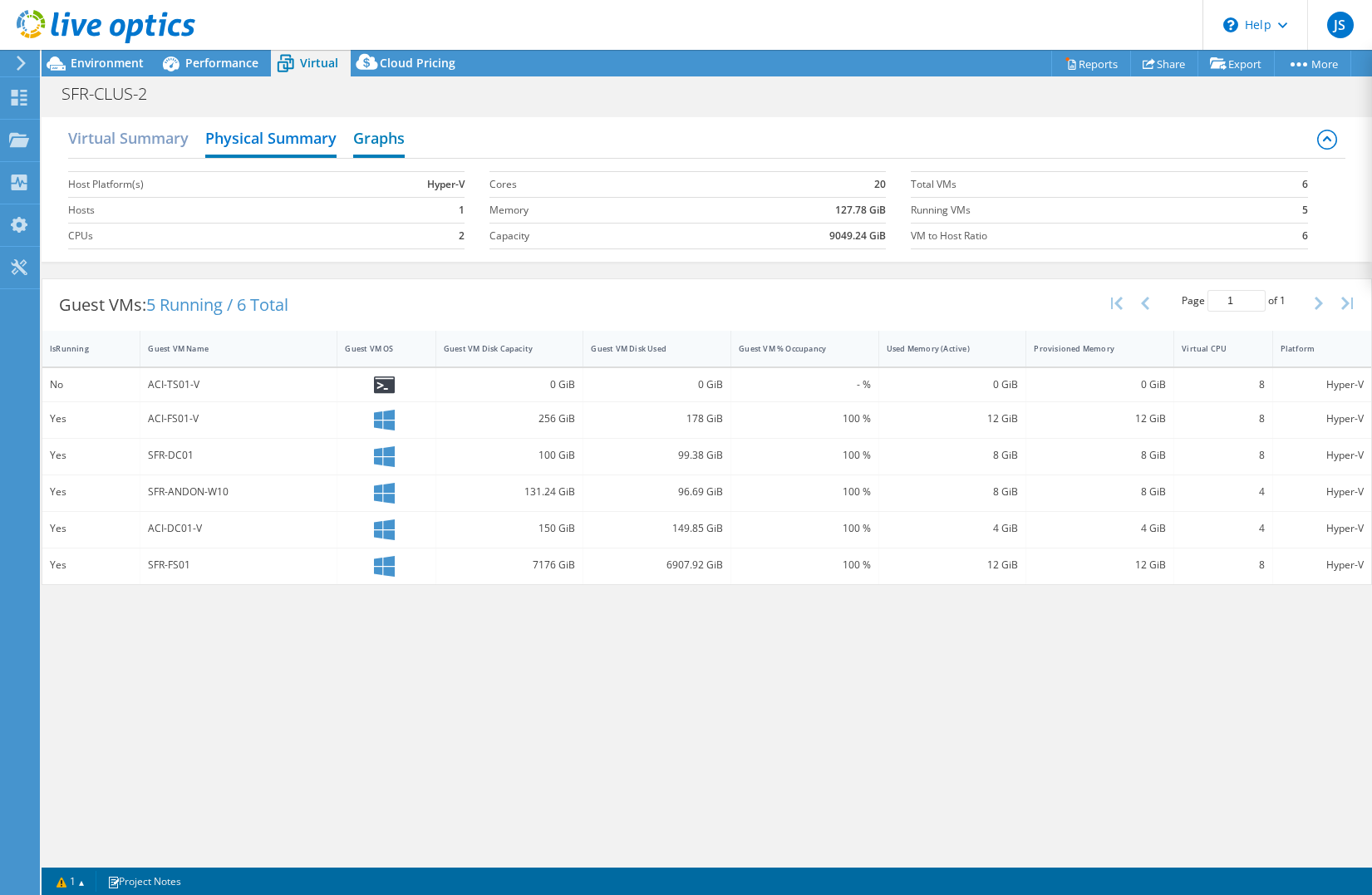
click at [391, 145] on h2 "Graphs" at bounding box center [379, 140] width 52 height 37
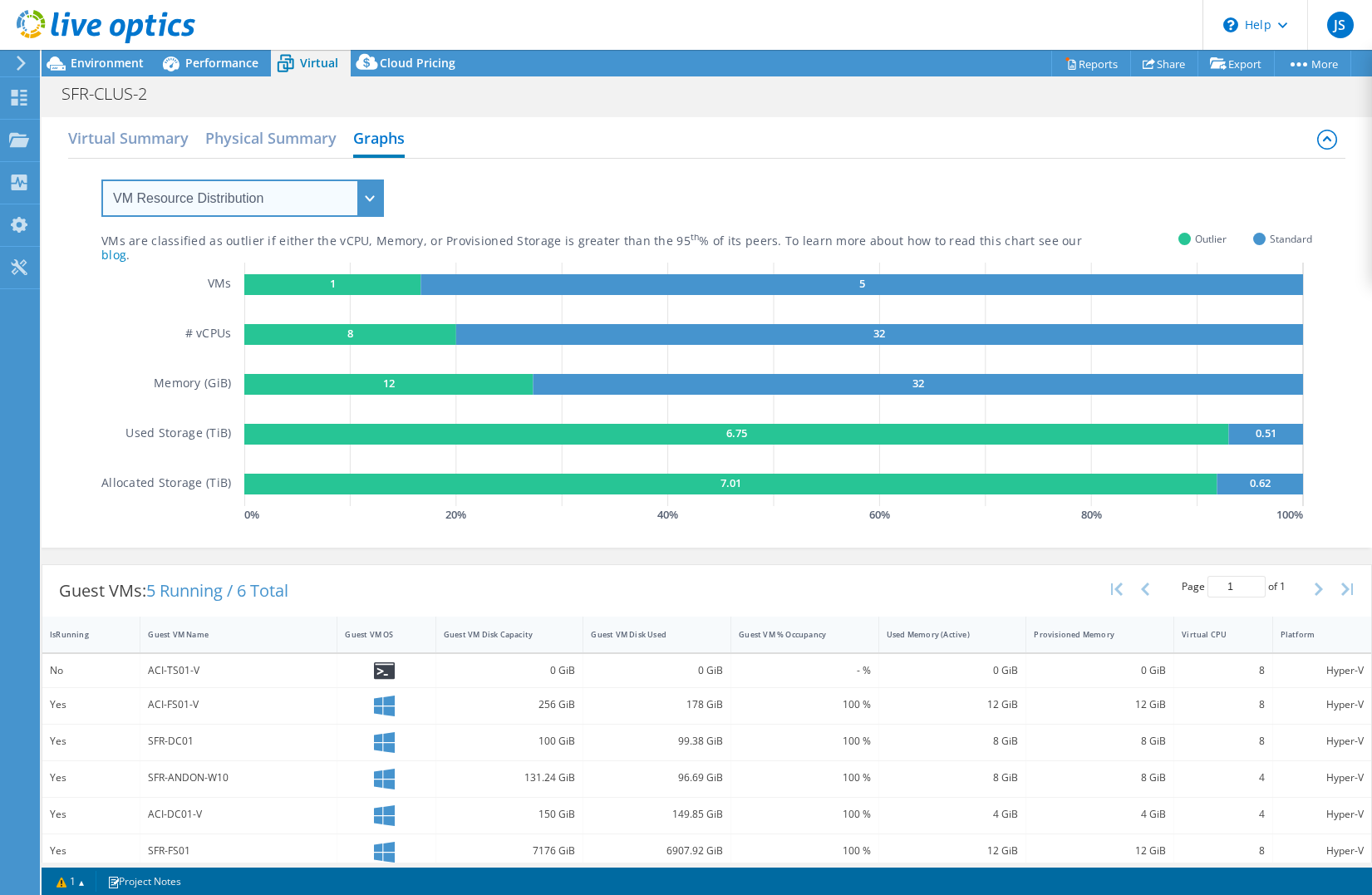
click at [250, 198] on select "VM Resource Distribution Provisioning Contrast Over Provisioning" at bounding box center [243, 198] width 283 height 37
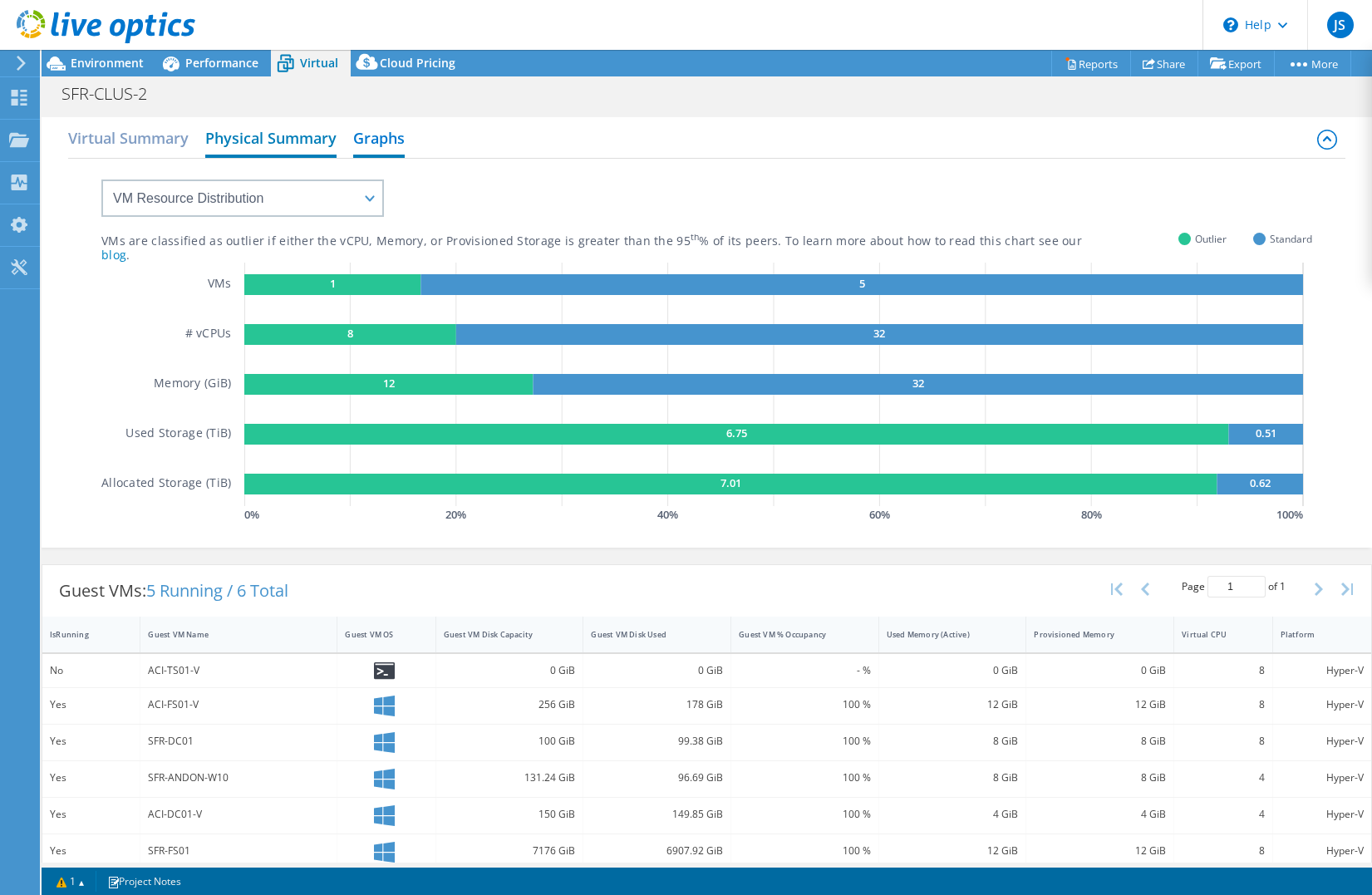
click at [258, 132] on h2 "Physical Summary" at bounding box center [271, 140] width 131 height 37
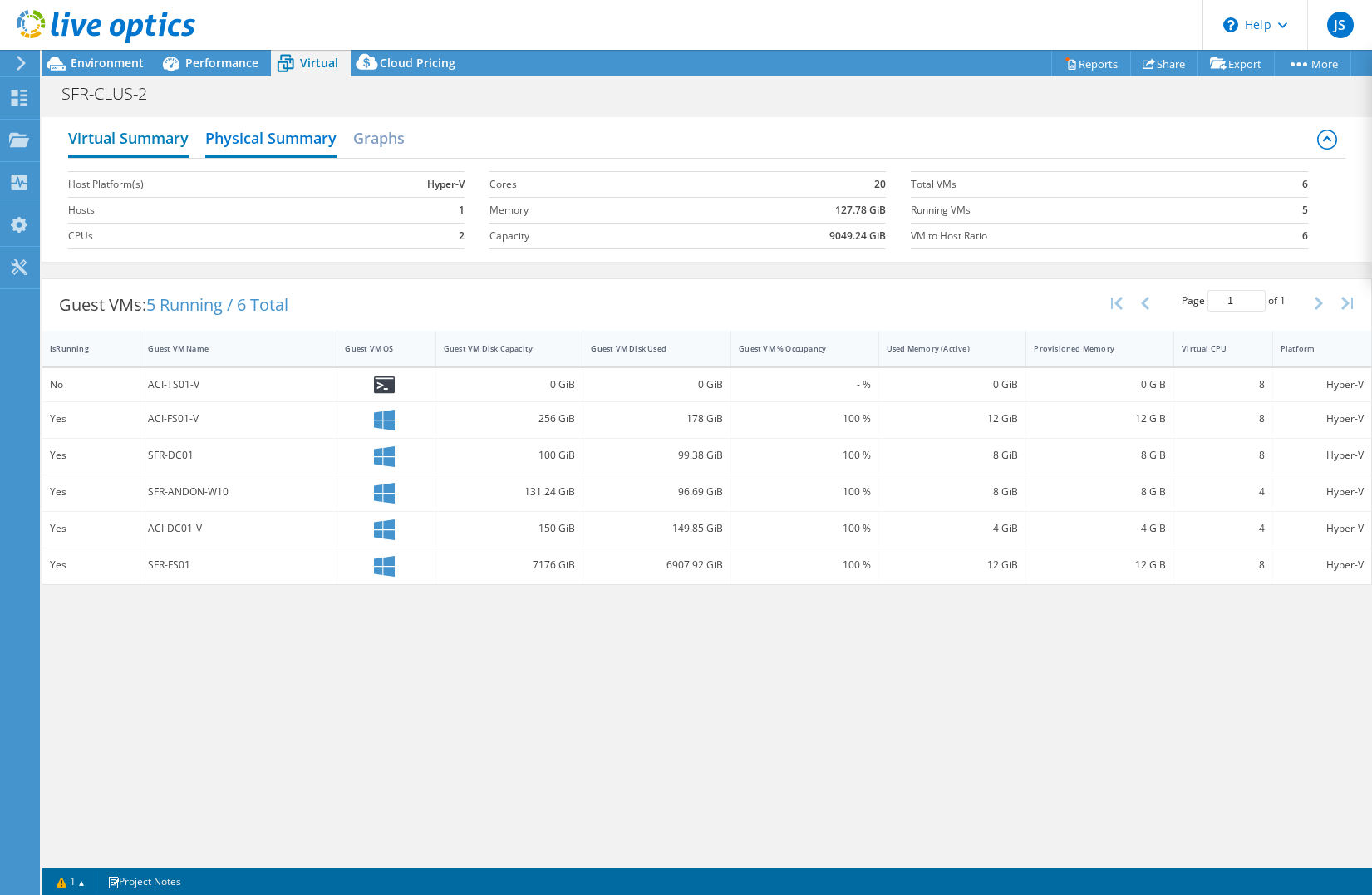
click at [140, 136] on h2 "Virtual Summary" at bounding box center [128, 140] width 121 height 37
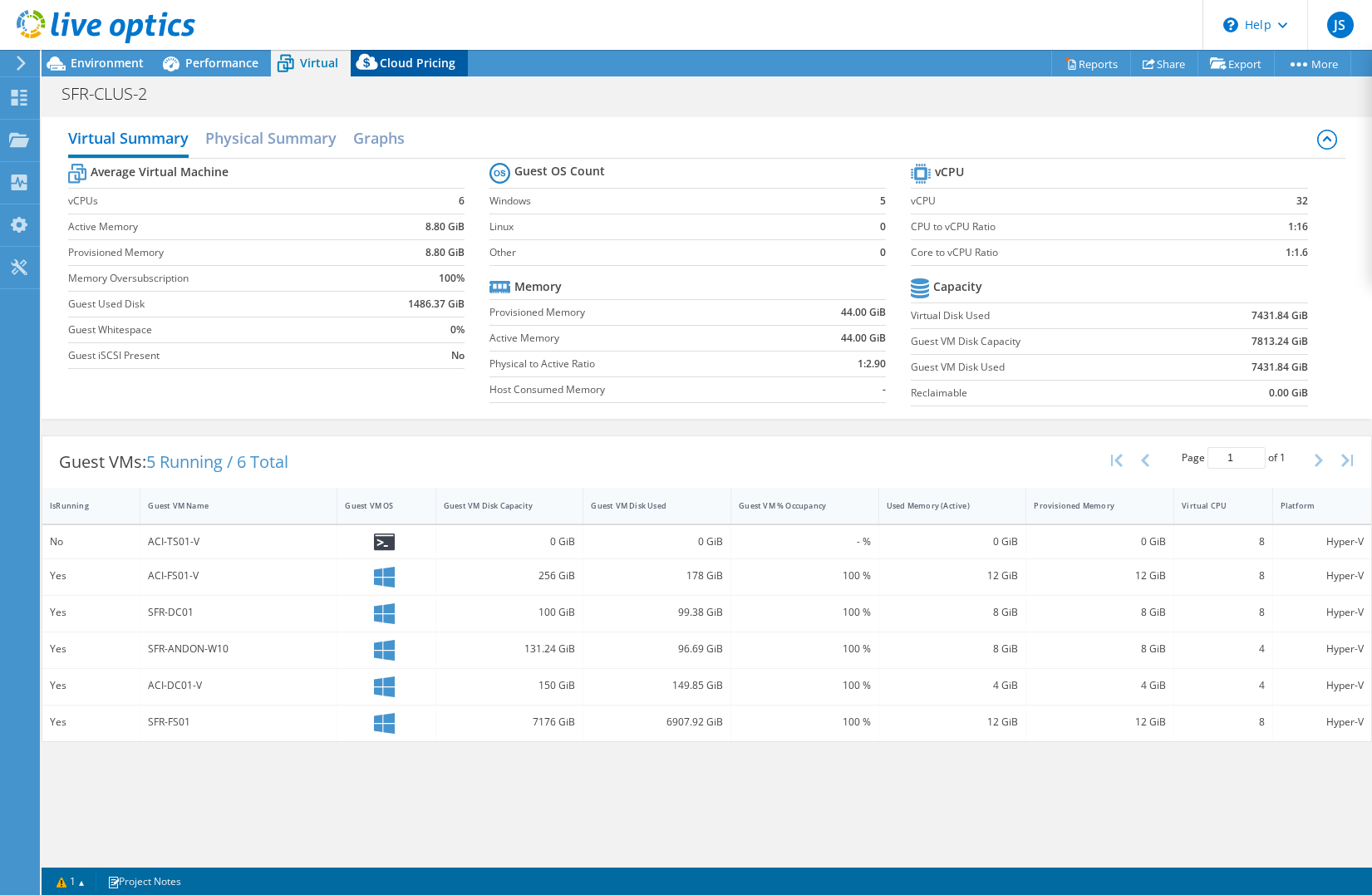
click at [432, 65] on span "Cloud Pricing" at bounding box center [418, 62] width 76 height 16
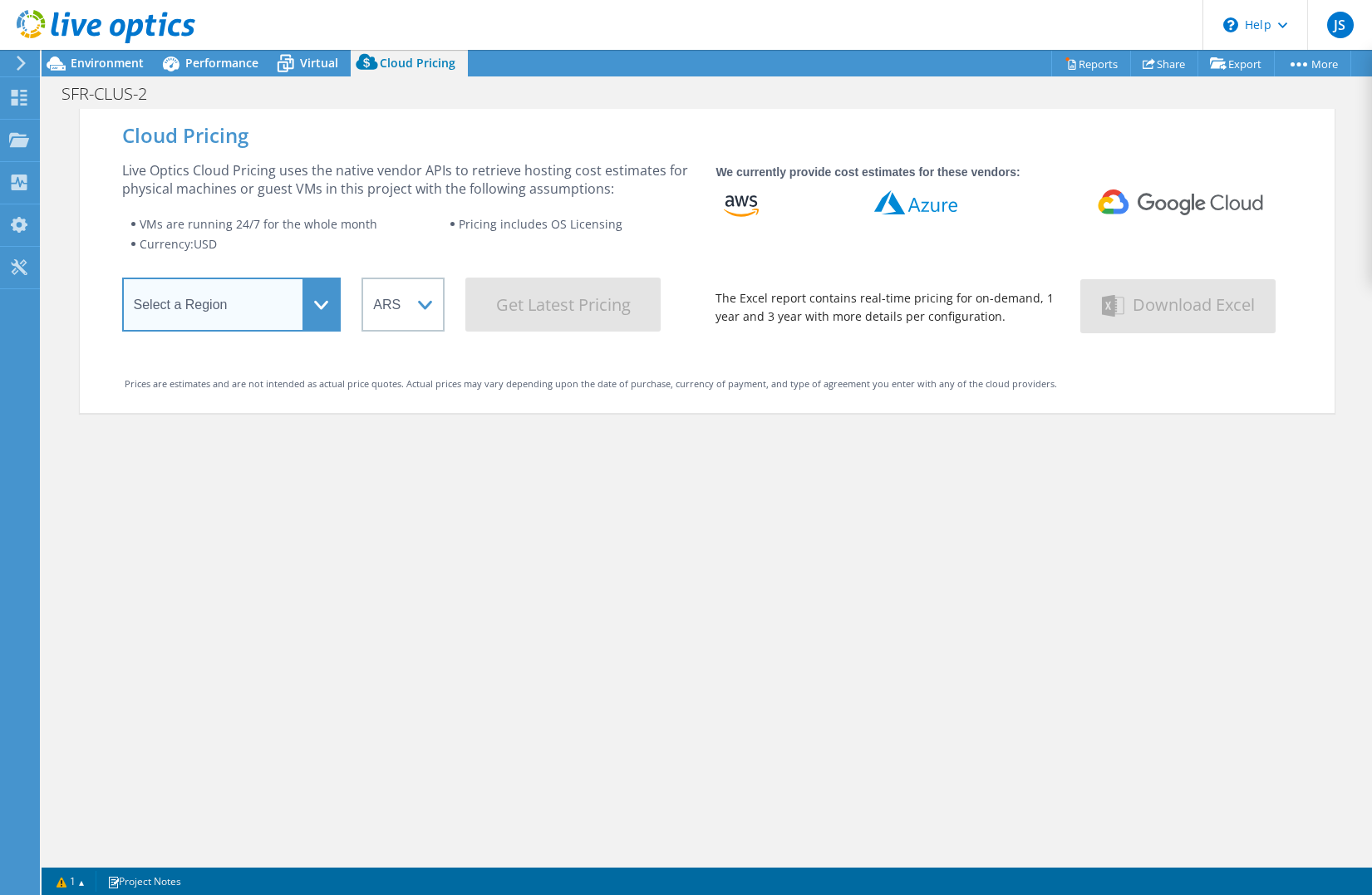
click at [333, 304] on select "Select a Region [GEOGRAPHIC_DATA] ([GEOGRAPHIC_DATA]) [GEOGRAPHIC_DATA] ([GEOGR…" at bounding box center [232, 304] width 220 height 54
select select "USEast"
click at [122, 284] on select "Select a Region [GEOGRAPHIC_DATA] ([GEOGRAPHIC_DATA]) [GEOGRAPHIC_DATA] ([GEOGR…" at bounding box center [232, 304] width 220 height 54
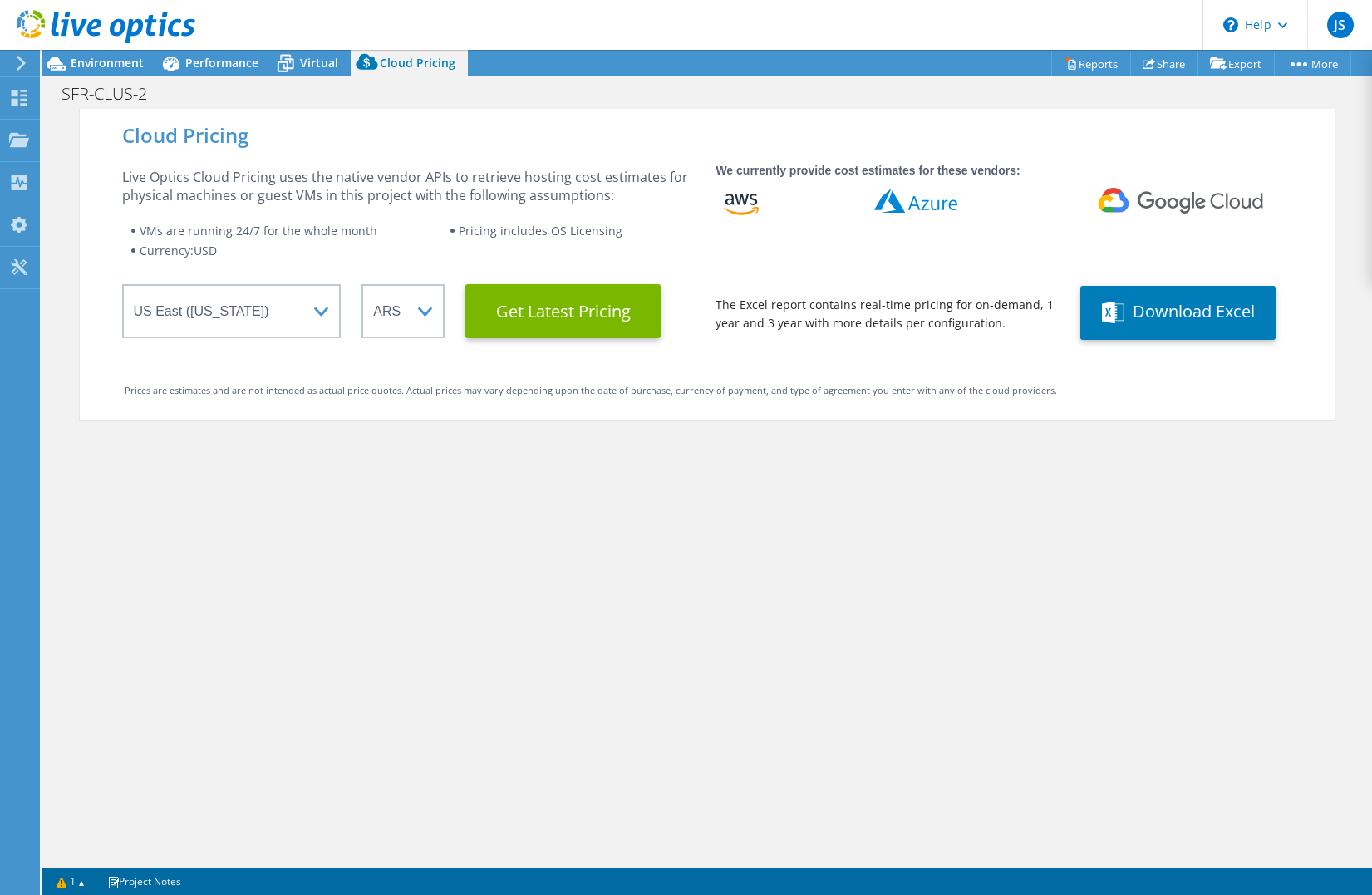
click at [323, 180] on div "Live Optics Cloud Pricing uses the native vendor APIs to retrieve hosting cost …" at bounding box center [409, 186] width 573 height 37
click at [97, 68] on span "Environment" at bounding box center [107, 62] width 73 height 16
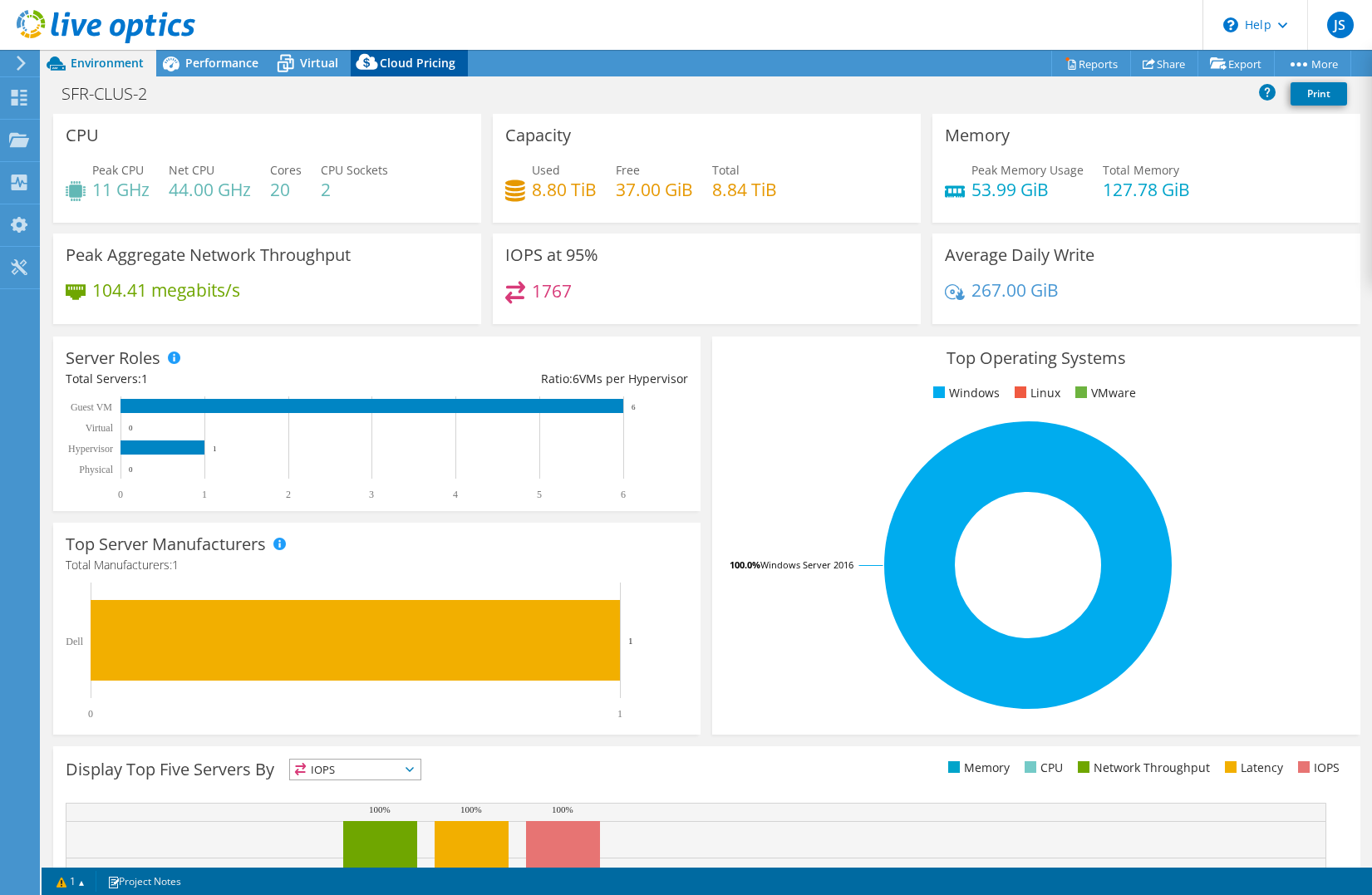
click at [404, 57] on span "Cloud Pricing" at bounding box center [418, 62] width 76 height 16
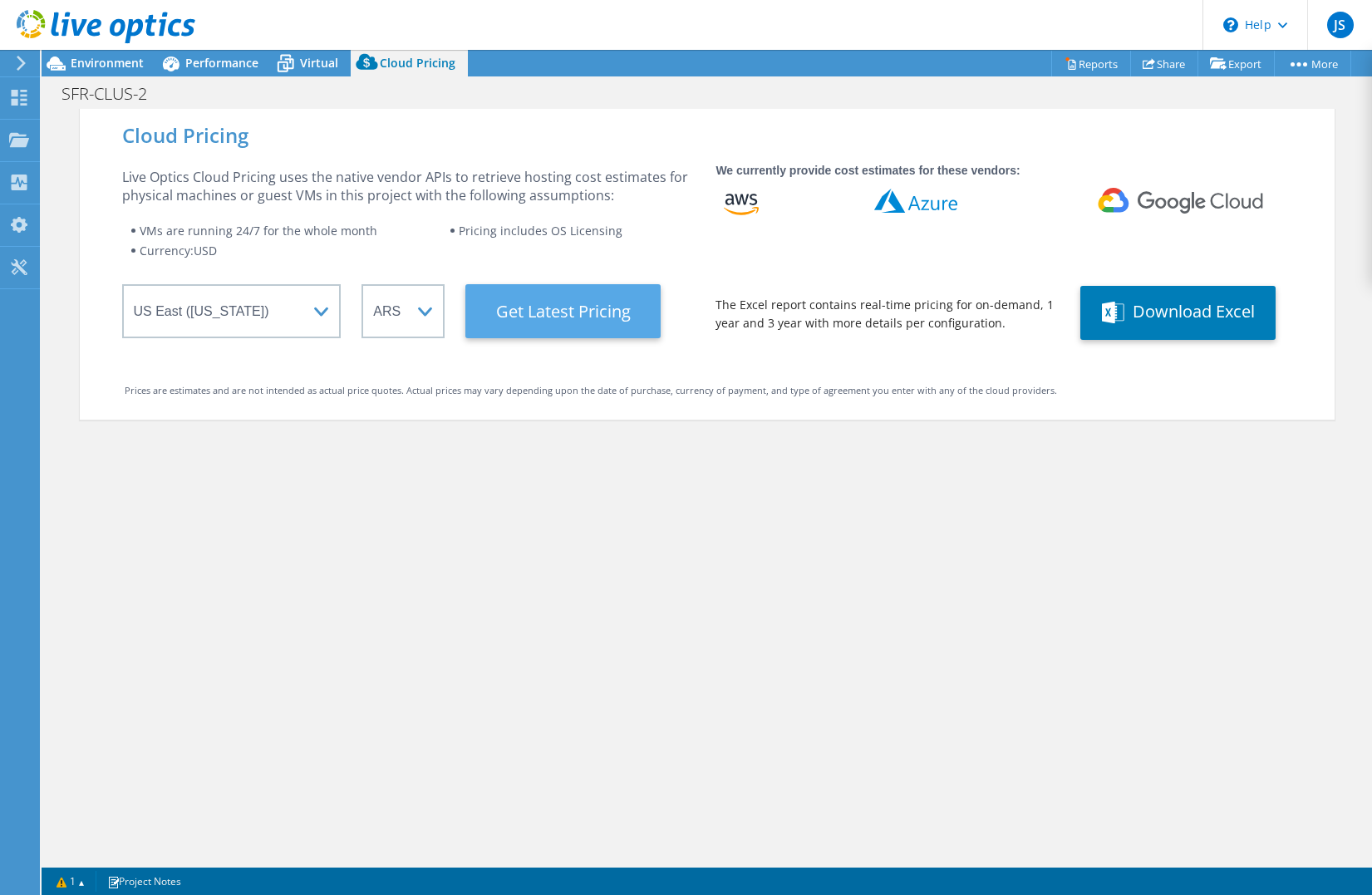
click at [516, 298] on Latest "Get Latest Pricing" at bounding box center [562, 311] width 196 height 54
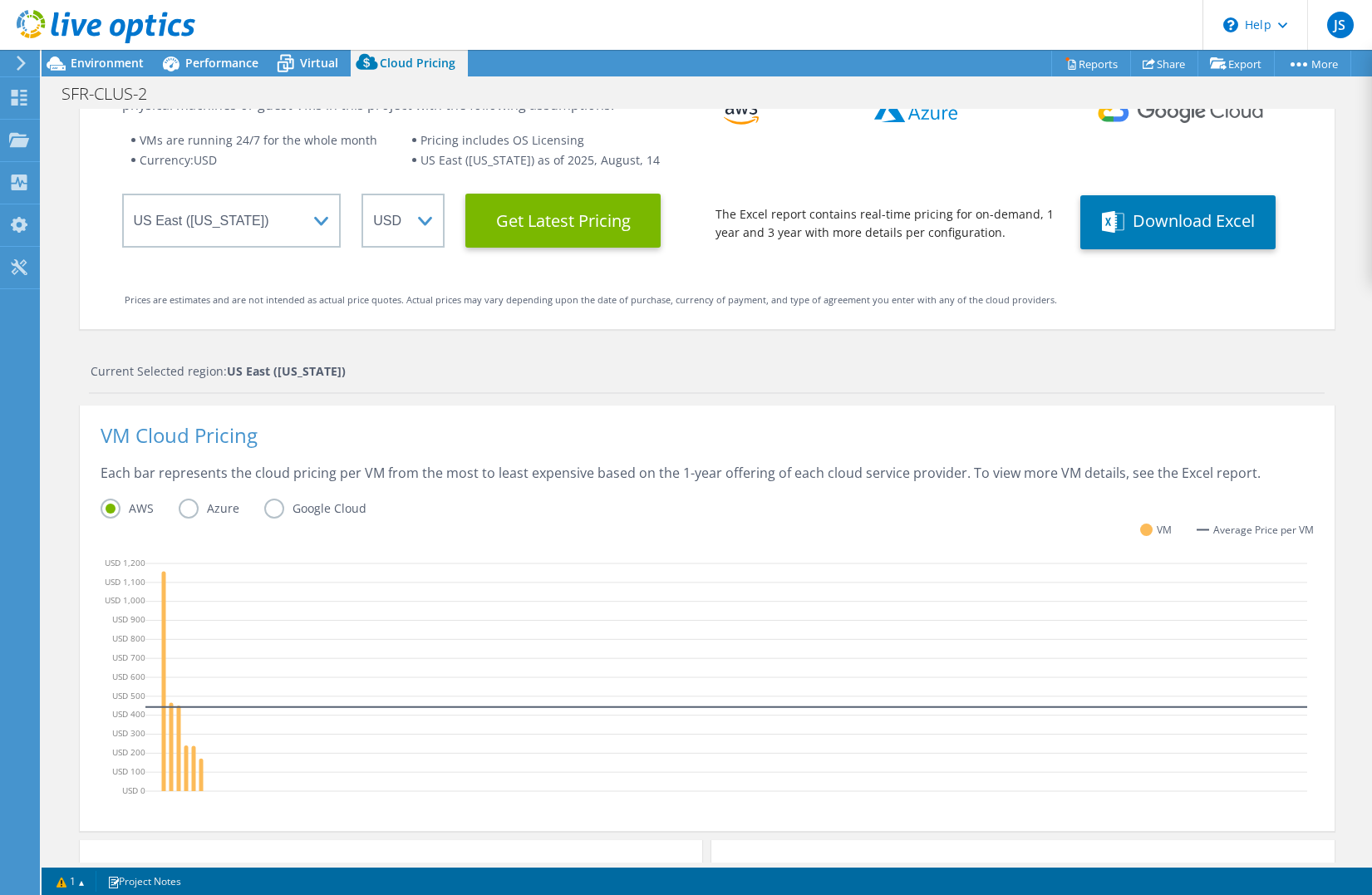
scroll to position [166, 0]
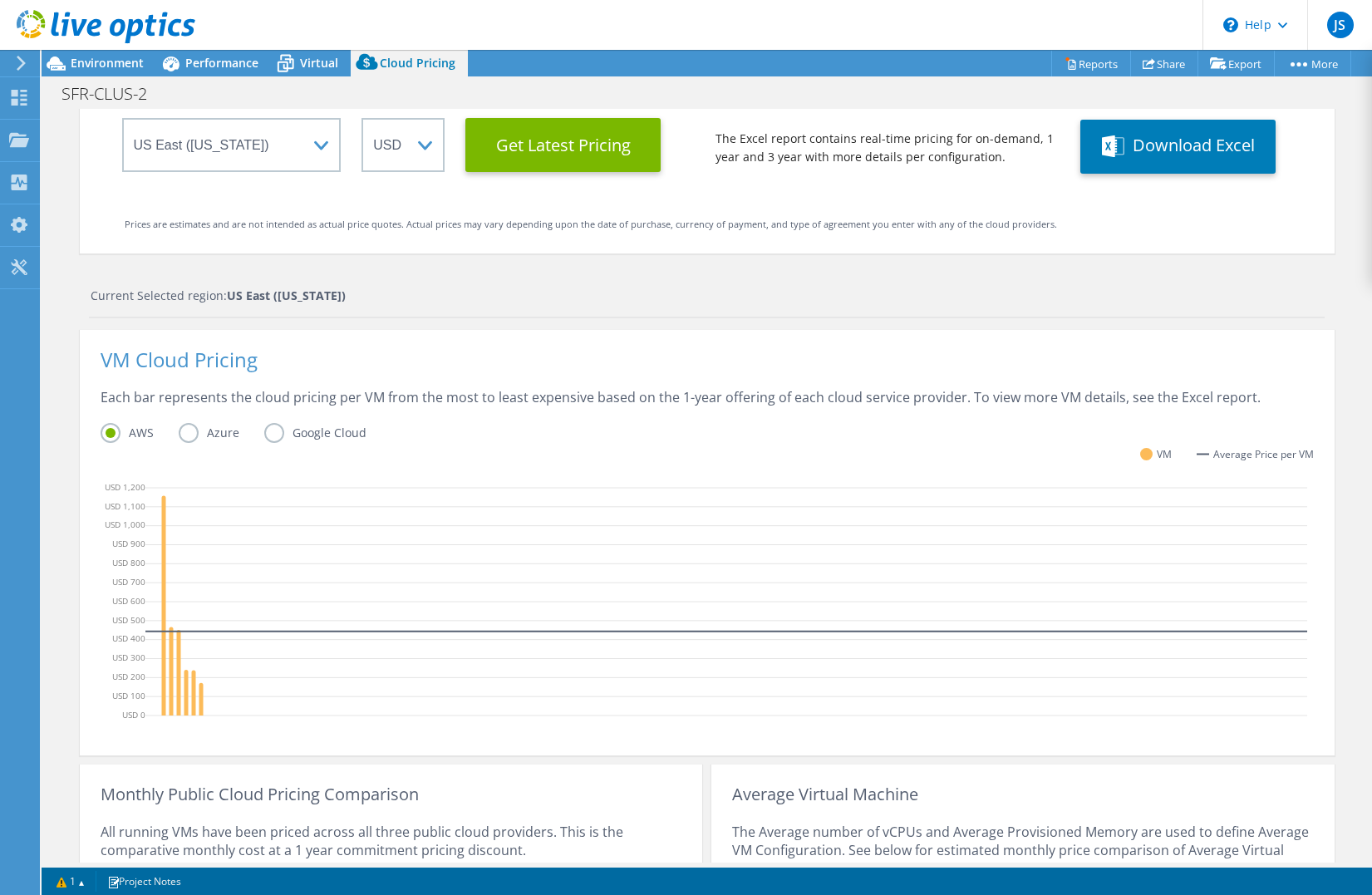
click at [186, 430] on label "Azure" at bounding box center [221, 433] width 86 height 20
click at [0, 0] on input "Azure" at bounding box center [0, 0] width 0 height 0
click at [305, 428] on label "Google Cloud" at bounding box center [328, 433] width 127 height 20
click at [0, 0] on input "Google Cloud" at bounding box center [0, 0] width 0 height 0
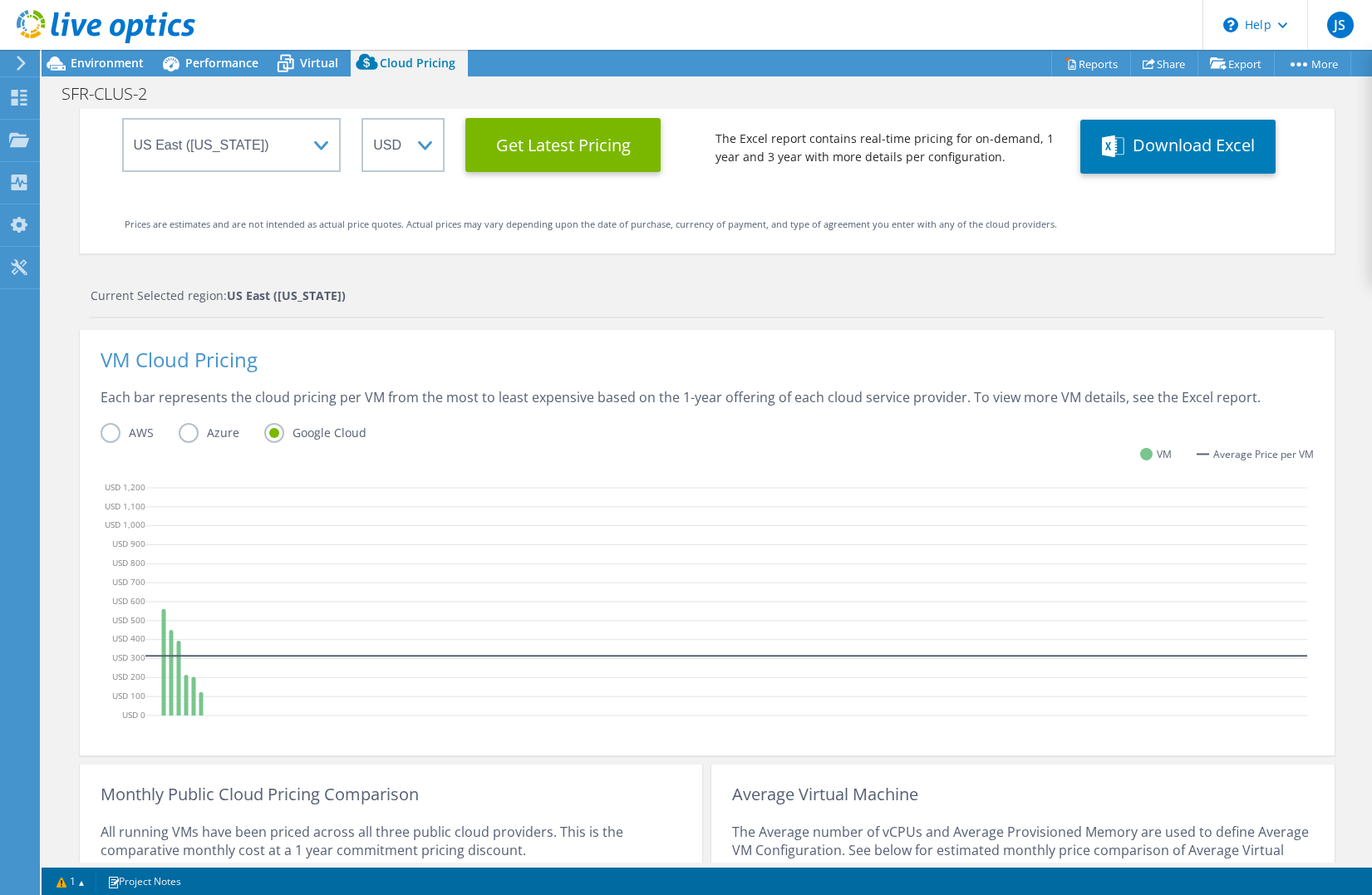
drag, startPoint x: 225, startPoint y: 434, endPoint x: 205, endPoint y: 438, distance: 20.4
click at [212, 437] on label "Azure" at bounding box center [221, 433] width 86 height 20
drag, startPoint x: 205, startPoint y: 438, endPoint x: 116, endPoint y: 434, distance: 89.1
click at [116, 434] on label "AWS" at bounding box center [140, 433] width 78 height 20
click at [0, 0] on input "AWS" at bounding box center [0, 0] width 0 height 0
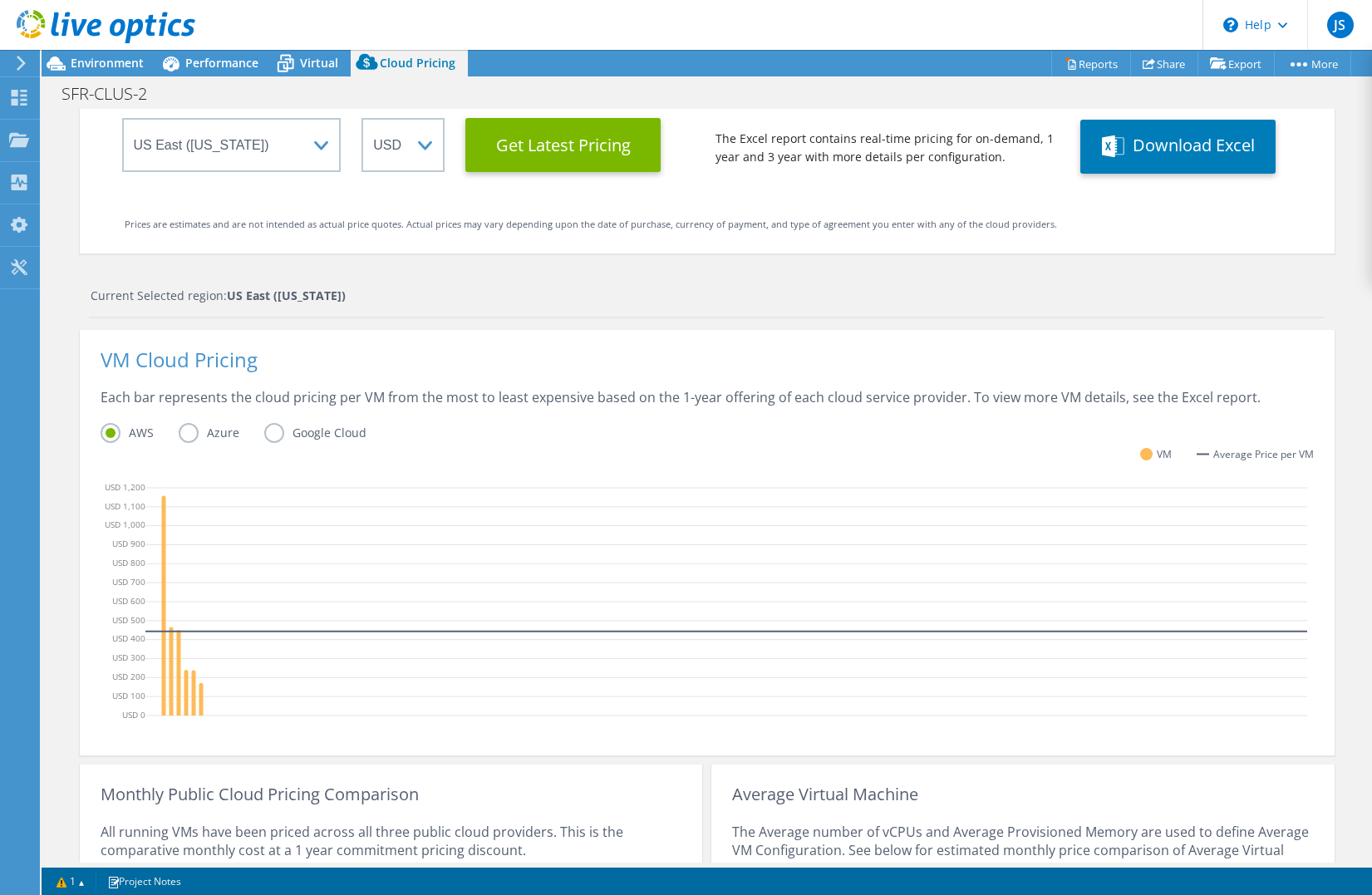
click at [231, 432] on label "Azure" at bounding box center [221, 433] width 86 height 20
click at [0, 0] on input "Azure" at bounding box center [0, 0] width 0 height 0
click at [136, 434] on label "AWS" at bounding box center [140, 433] width 78 height 20
click at [0, 0] on input "AWS" at bounding box center [0, 0] width 0 height 0
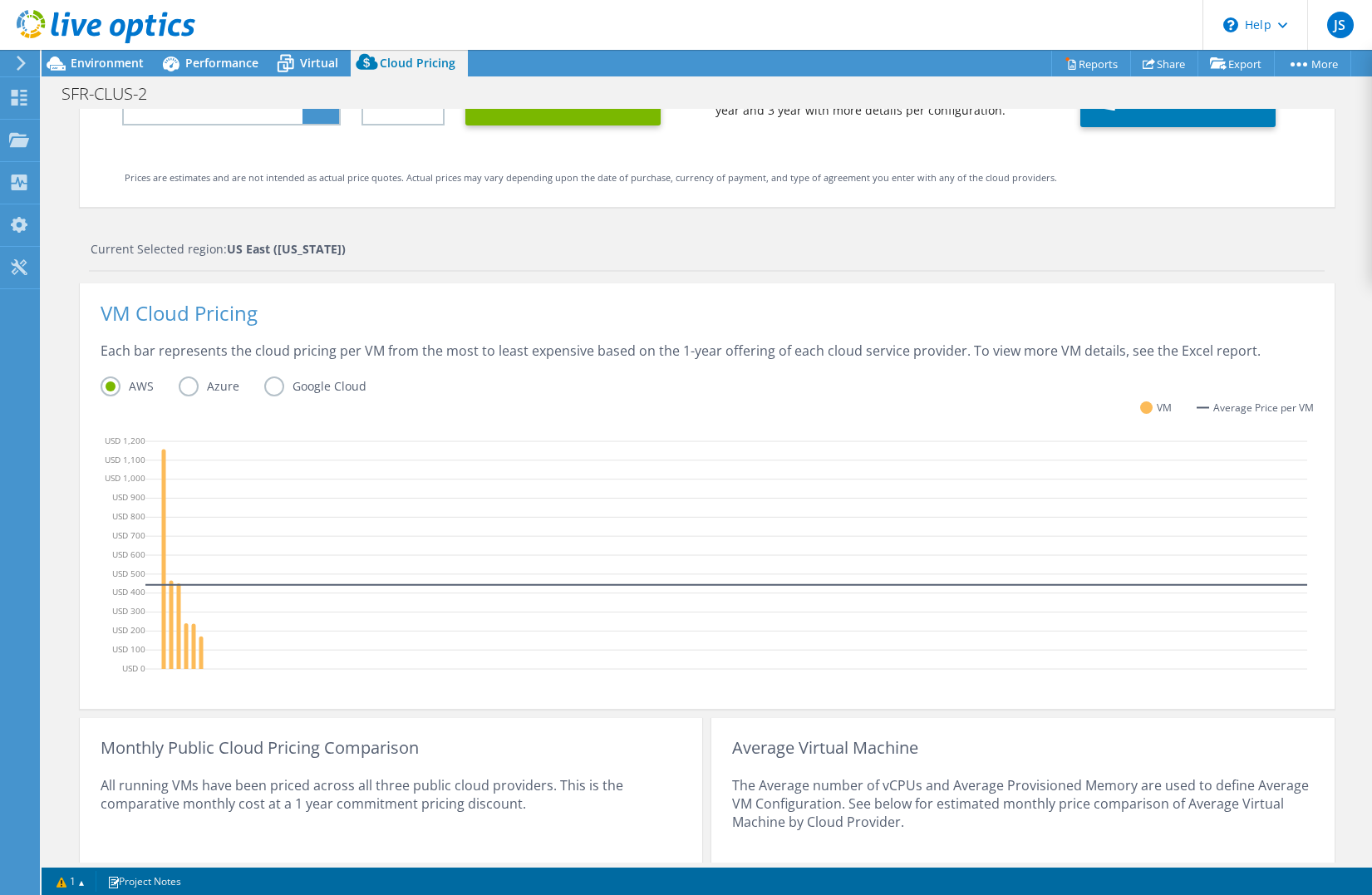
scroll to position [0, 0]
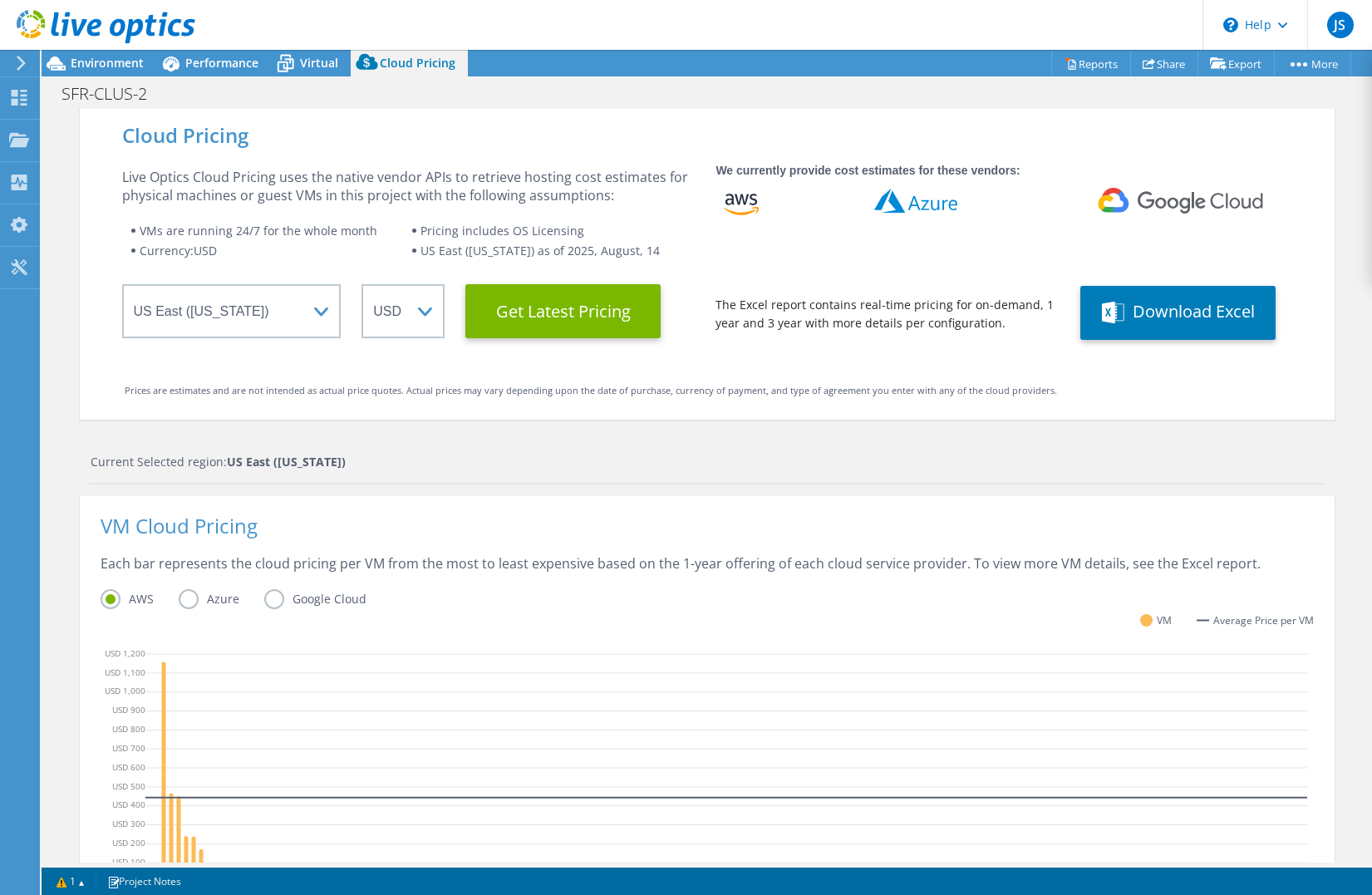
click at [17, 69] on icon at bounding box center [21, 63] width 12 height 15
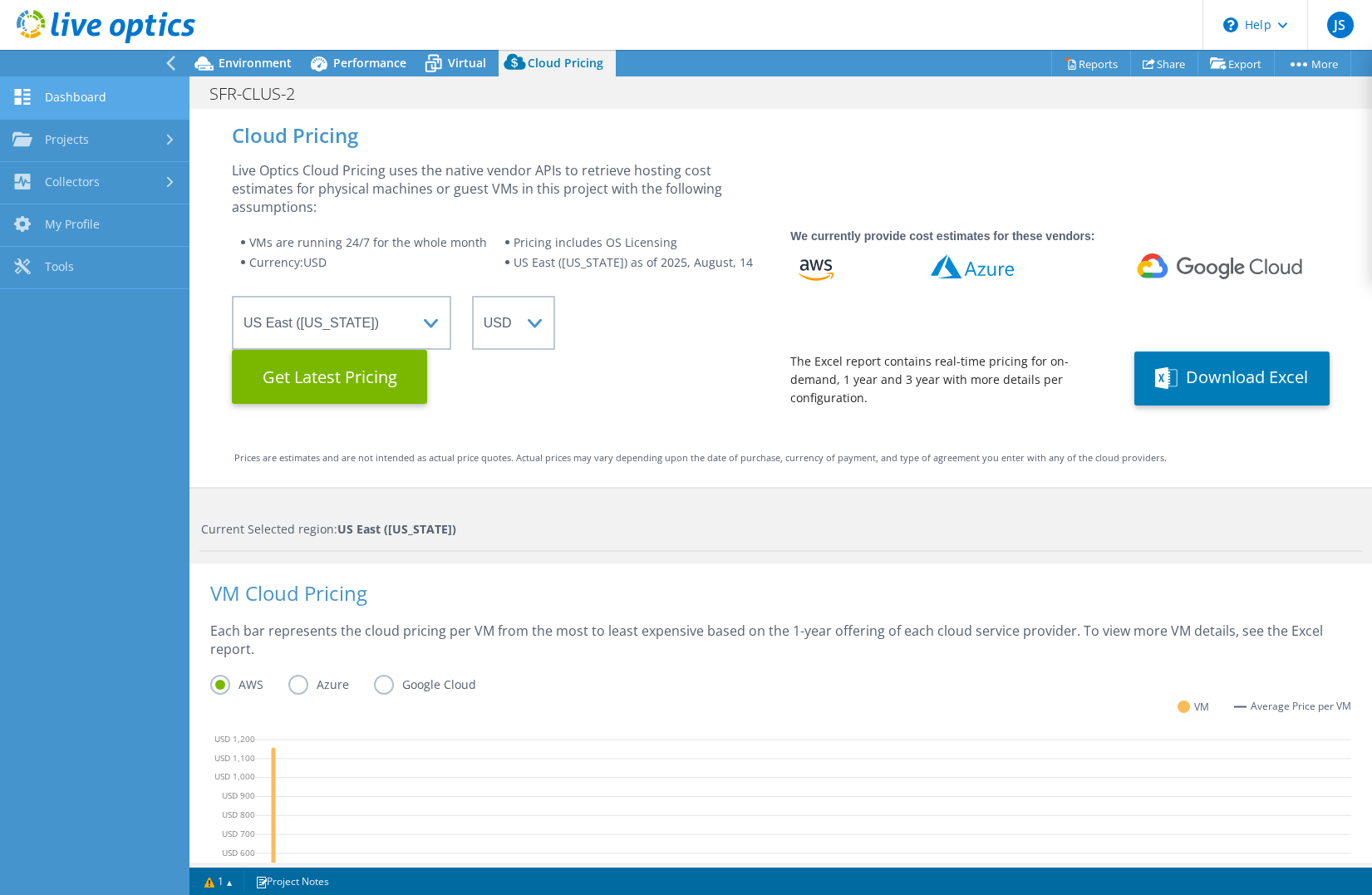
click at [64, 101] on link "Dashboard" at bounding box center [95, 98] width 190 height 42
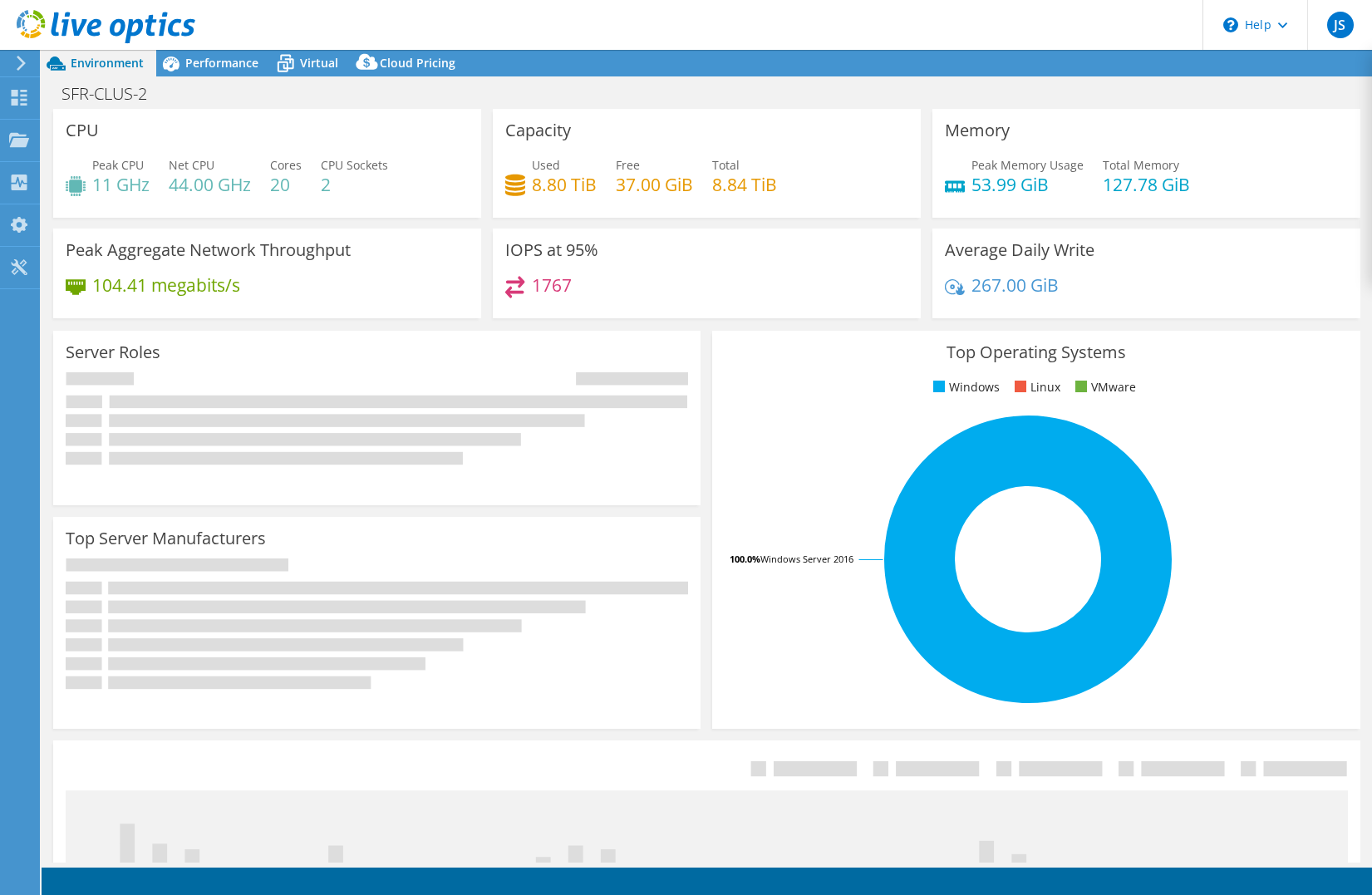
select select "USEast"
select select "USD"
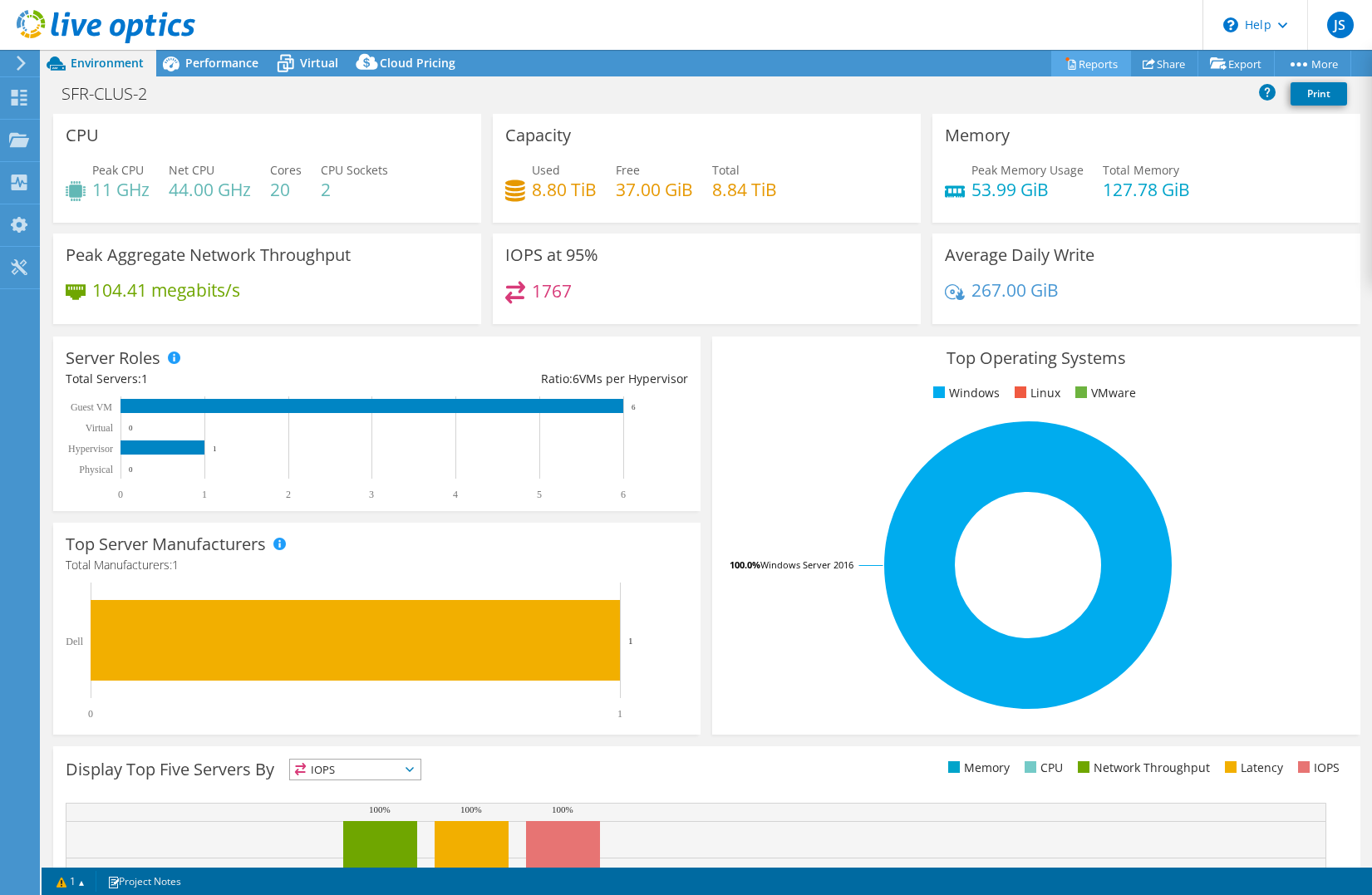
click at [1085, 67] on link "Reports" at bounding box center [1092, 63] width 80 height 26
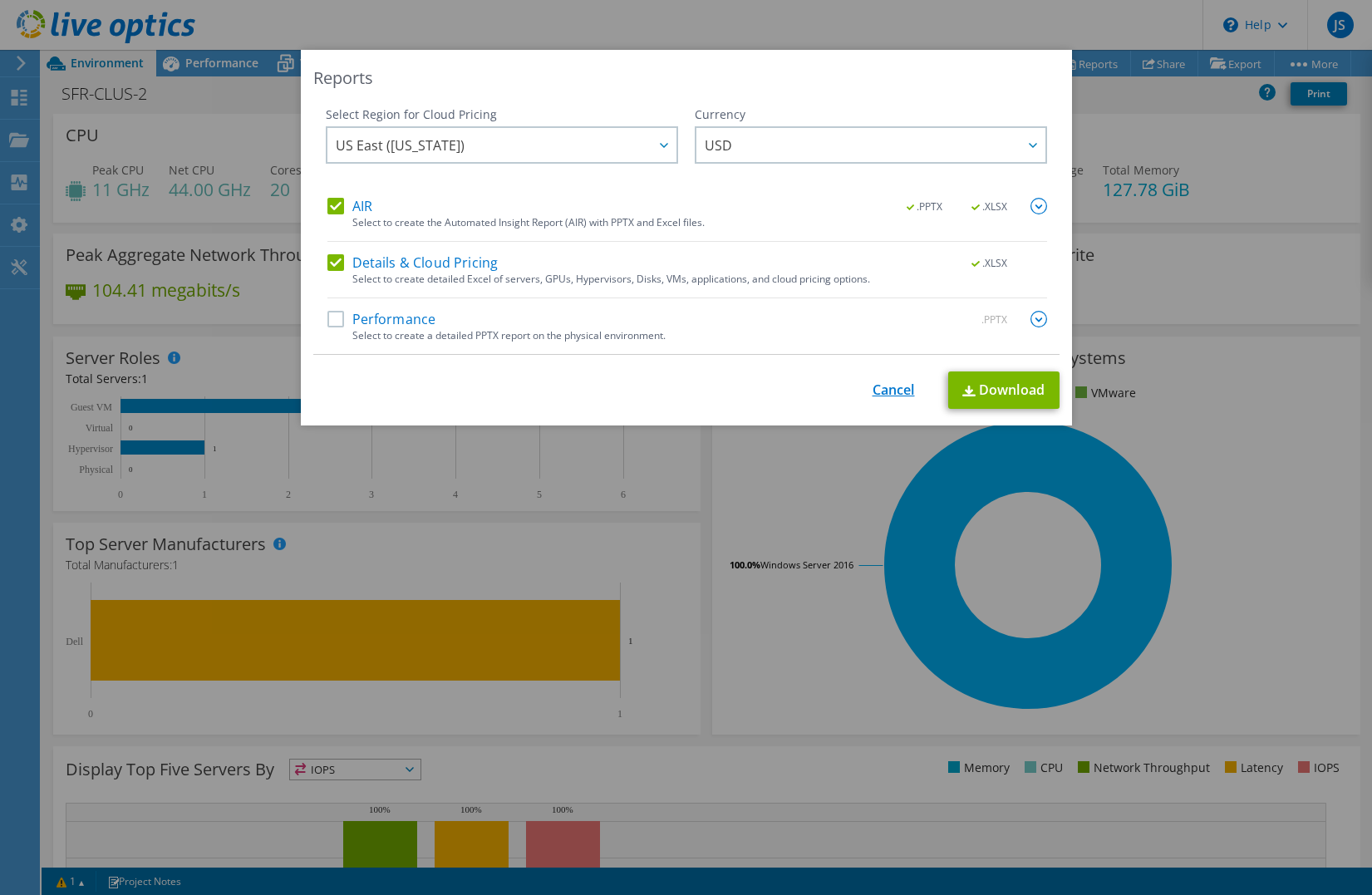
click at [892, 394] on link "Cancel" at bounding box center [894, 390] width 42 height 16
